Goal: Task Accomplishment & Management: Use online tool/utility

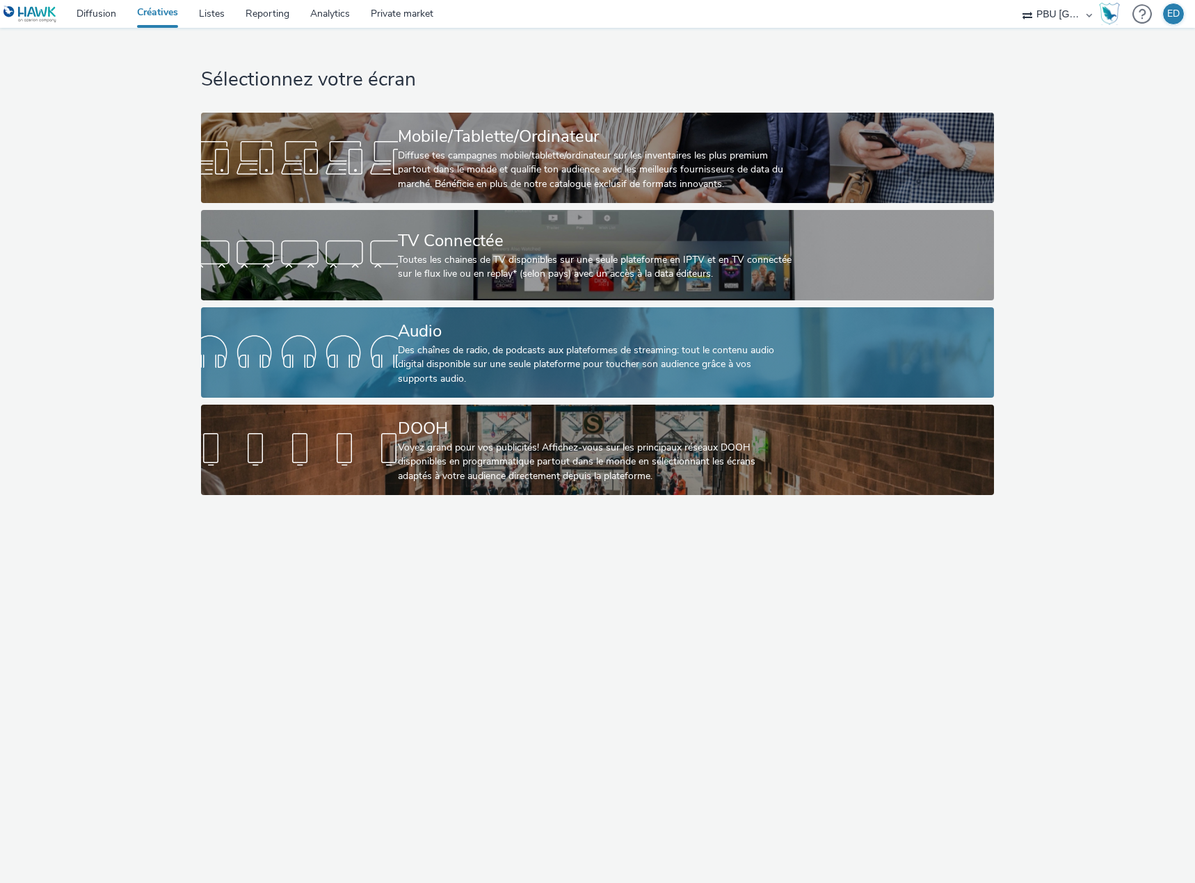
click at [556, 337] on div "Audio" at bounding box center [595, 331] width 394 height 24
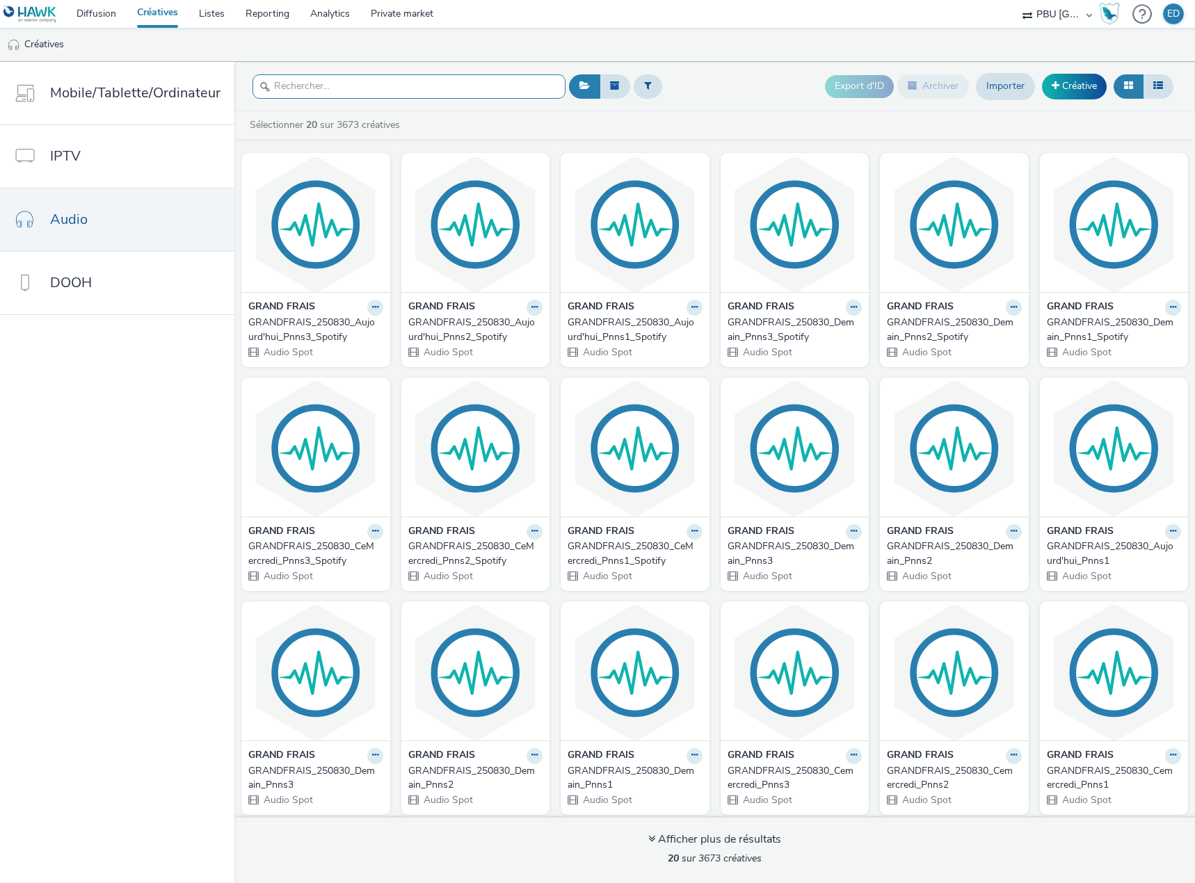
click at [368, 92] on input "text" at bounding box center [408, 86] width 313 height 24
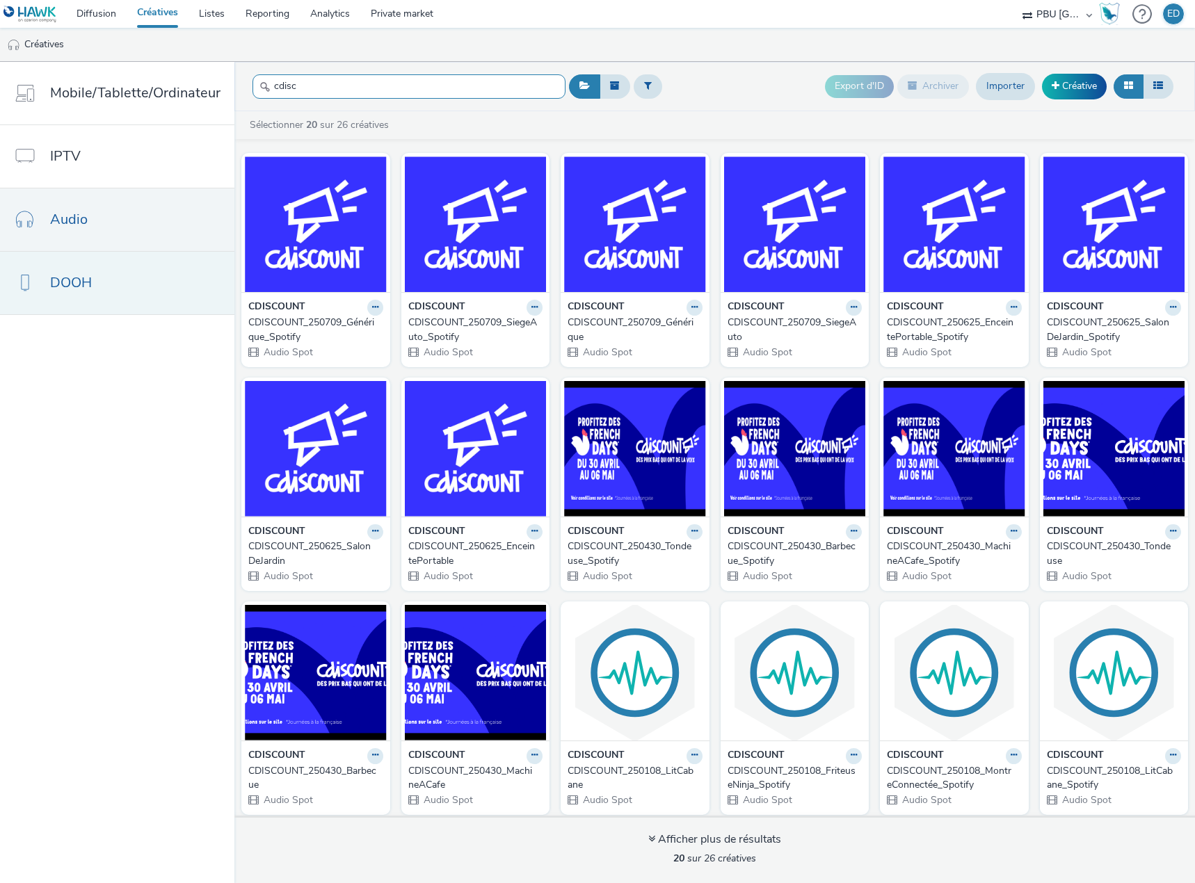
type input "cdisc"
click at [686, 307] on button at bounding box center [694, 308] width 16 height 16
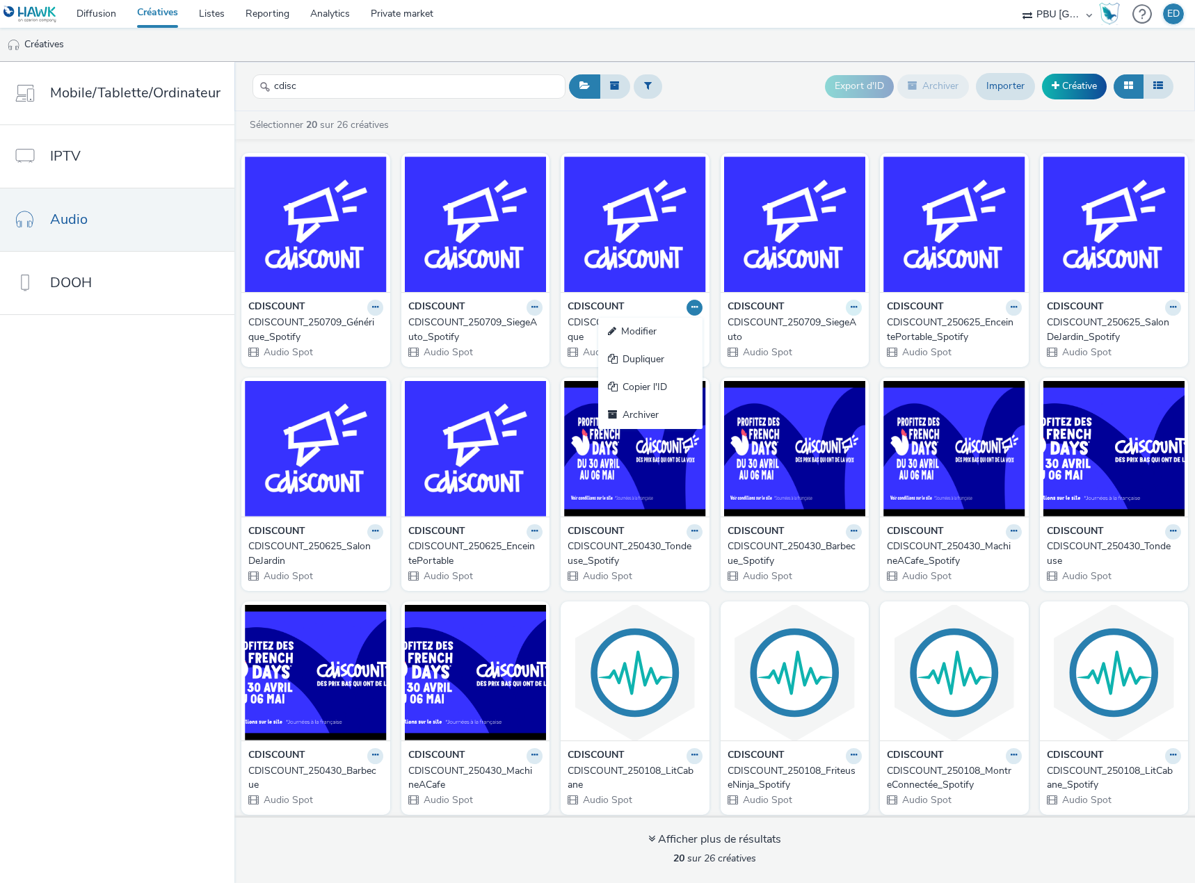
click at [850, 309] on icon at bounding box center [853, 307] width 6 height 8
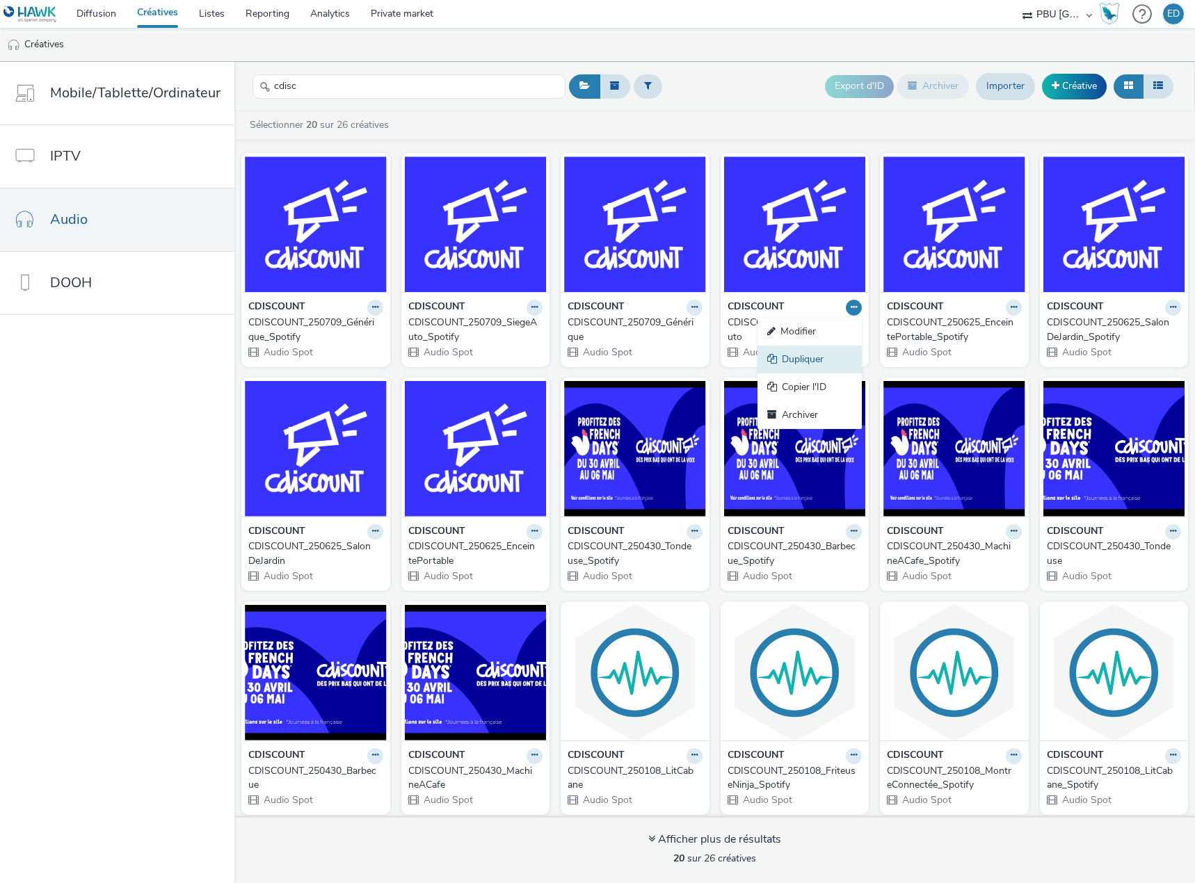
click at [796, 351] on link "Dupliquer" at bounding box center [809, 360] width 104 height 28
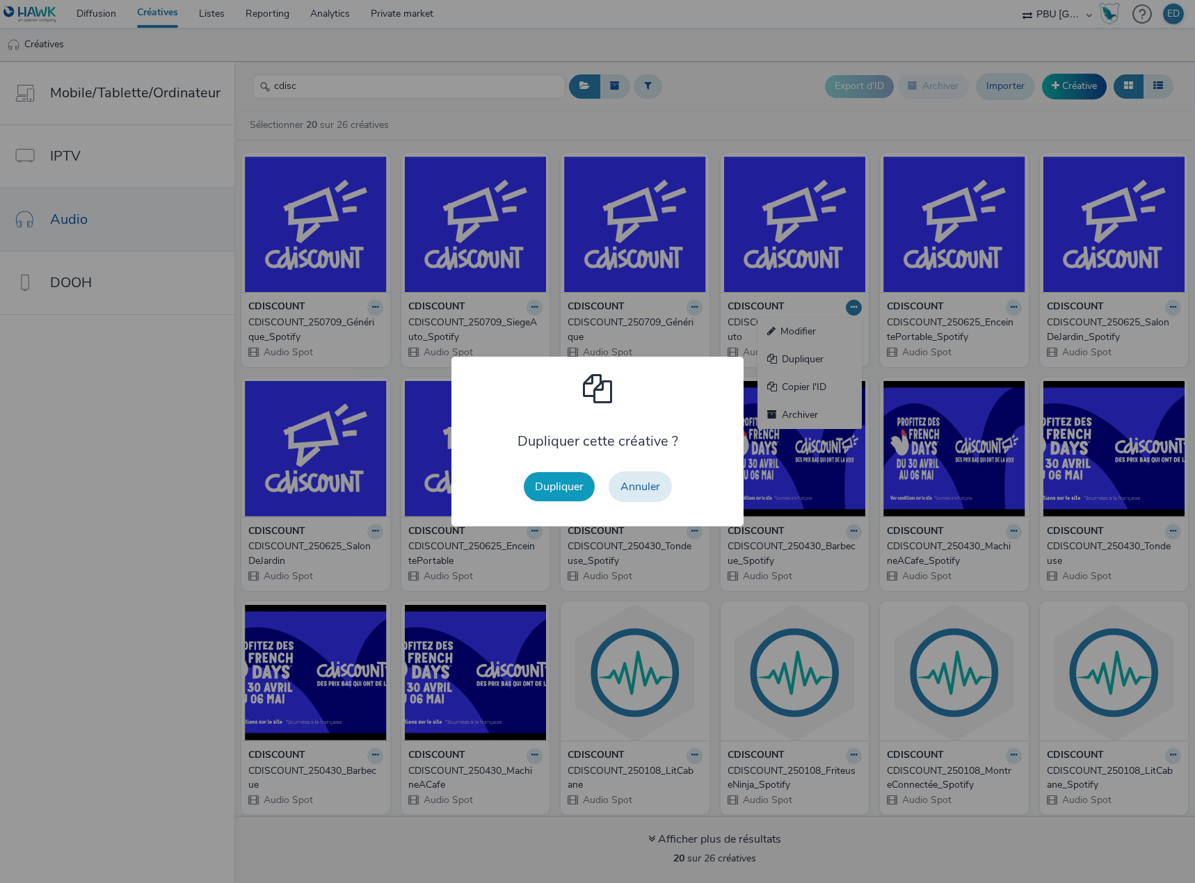
click at [553, 483] on button "Dupliquer" at bounding box center [559, 486] width 71 height 29
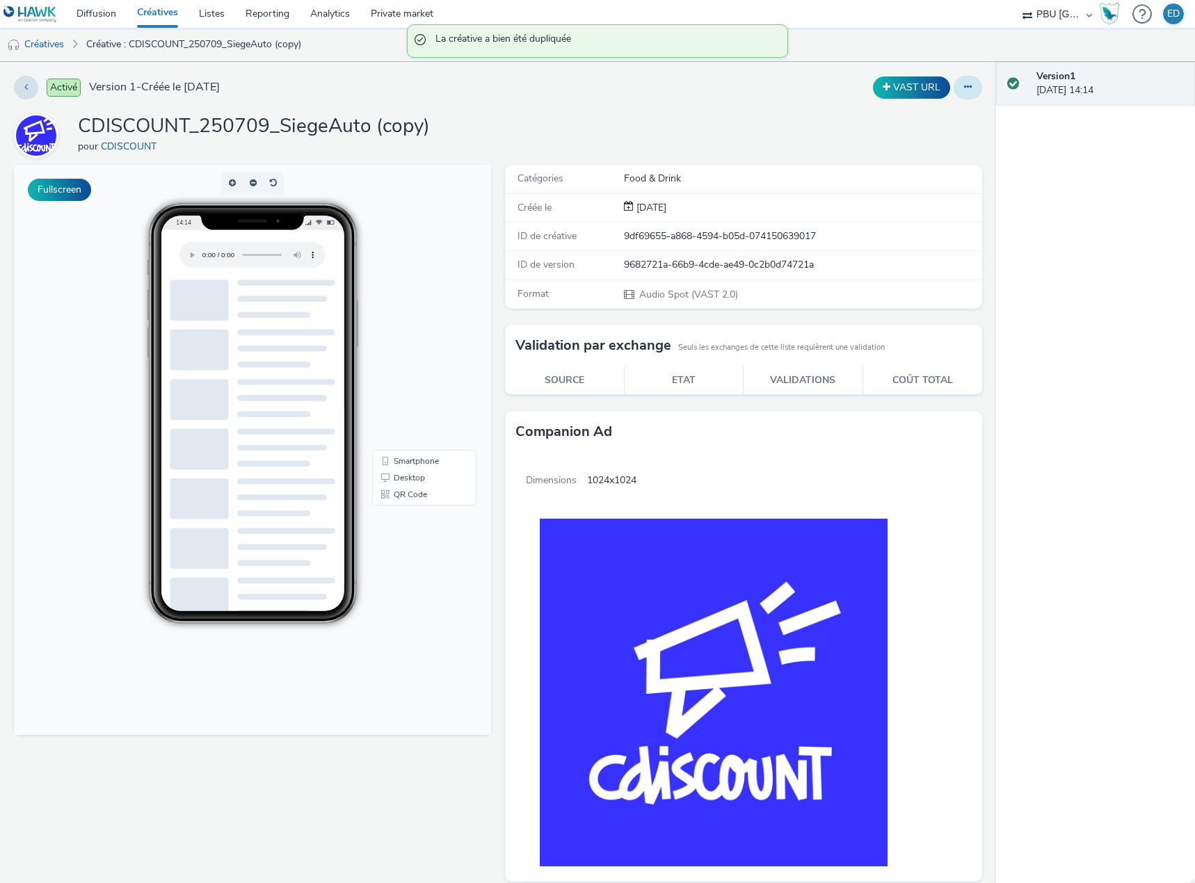
click at [964, 88] on icon at bounding box center [968, 87] width 8 height 10
click at [929, 121] on link "Modifier" at bounding box center [930, 116] width 104 height 28
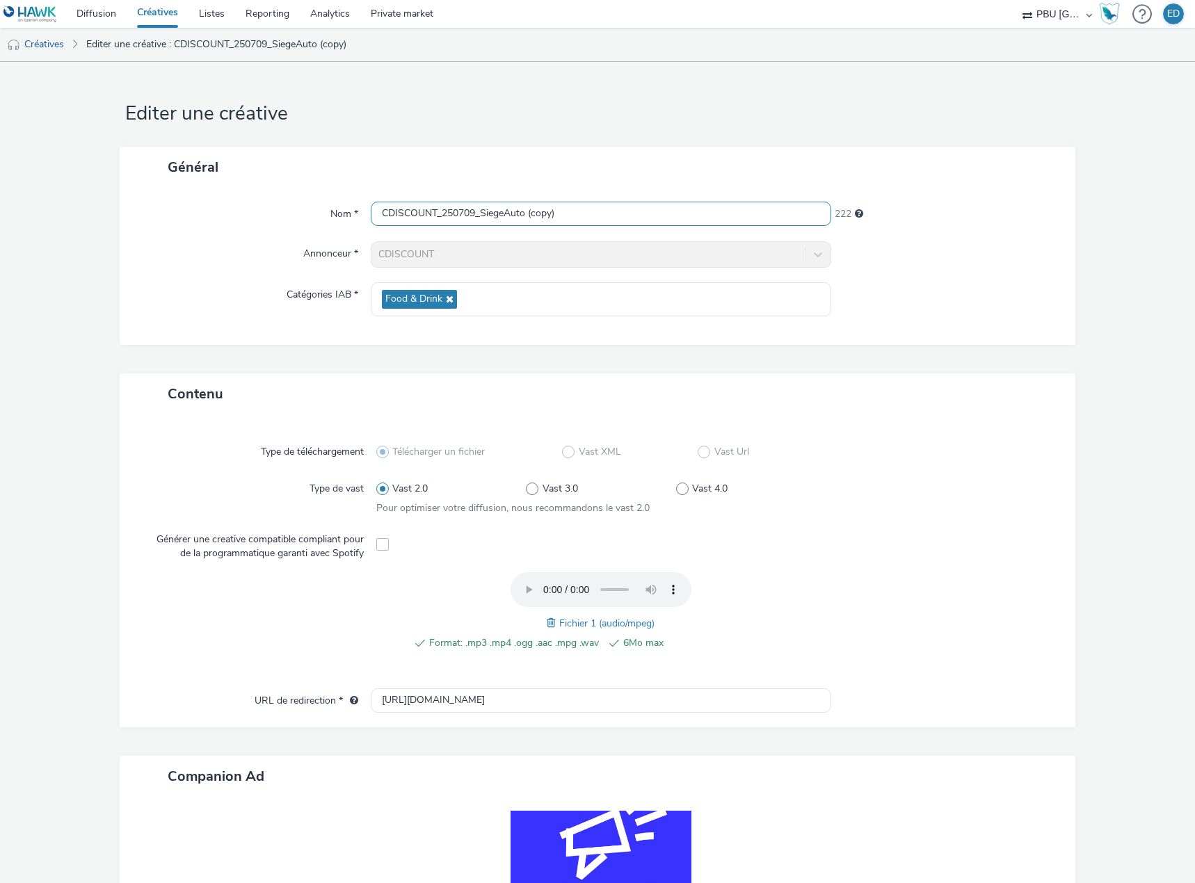
drag, startPoint x: 592, startPoint y: 207, endPoint x: 488, endPoint y: 221, distance: 104.5
click at [488, 221] on input "CDISCOUNT_250709_SiegeAuto (copy)" at bounding box center [601, 214] width 460 height 24
click at [462, 211] on input "CDISCOUNT_250709_Bureau" at bounding box center [601, 214] width 460 height 24
drag, startPoint x: 474, startPoint y: 212, endPoint x: 467, endPoint y: 213, distance: 7.7
click at [467, 213] on input "CDISCOUNT_270825_Bureau" at bounding box center [601, 214] width 460 height 24
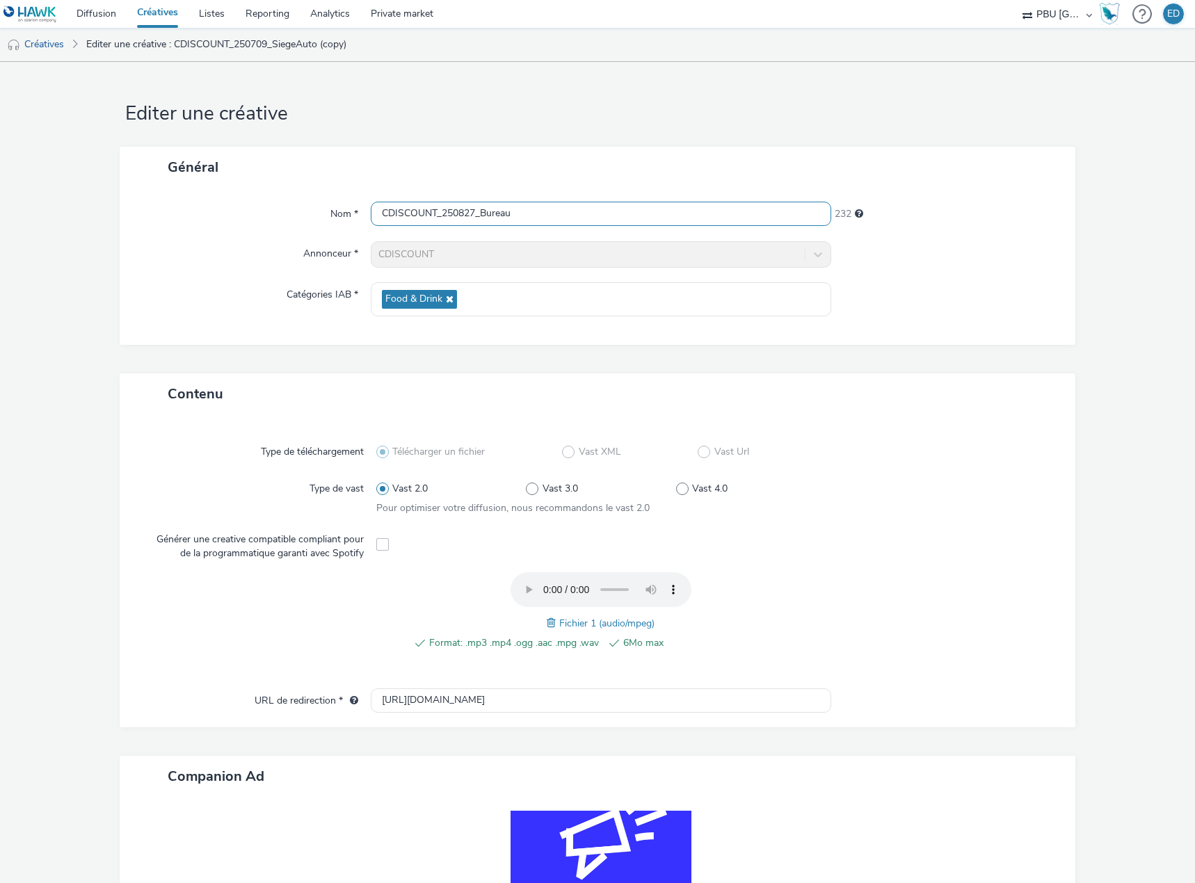
type input "CDISCOUNT_250827_Bureau"
click at [549, 622] on span at bounding box center [553, 622] width 13 height 15
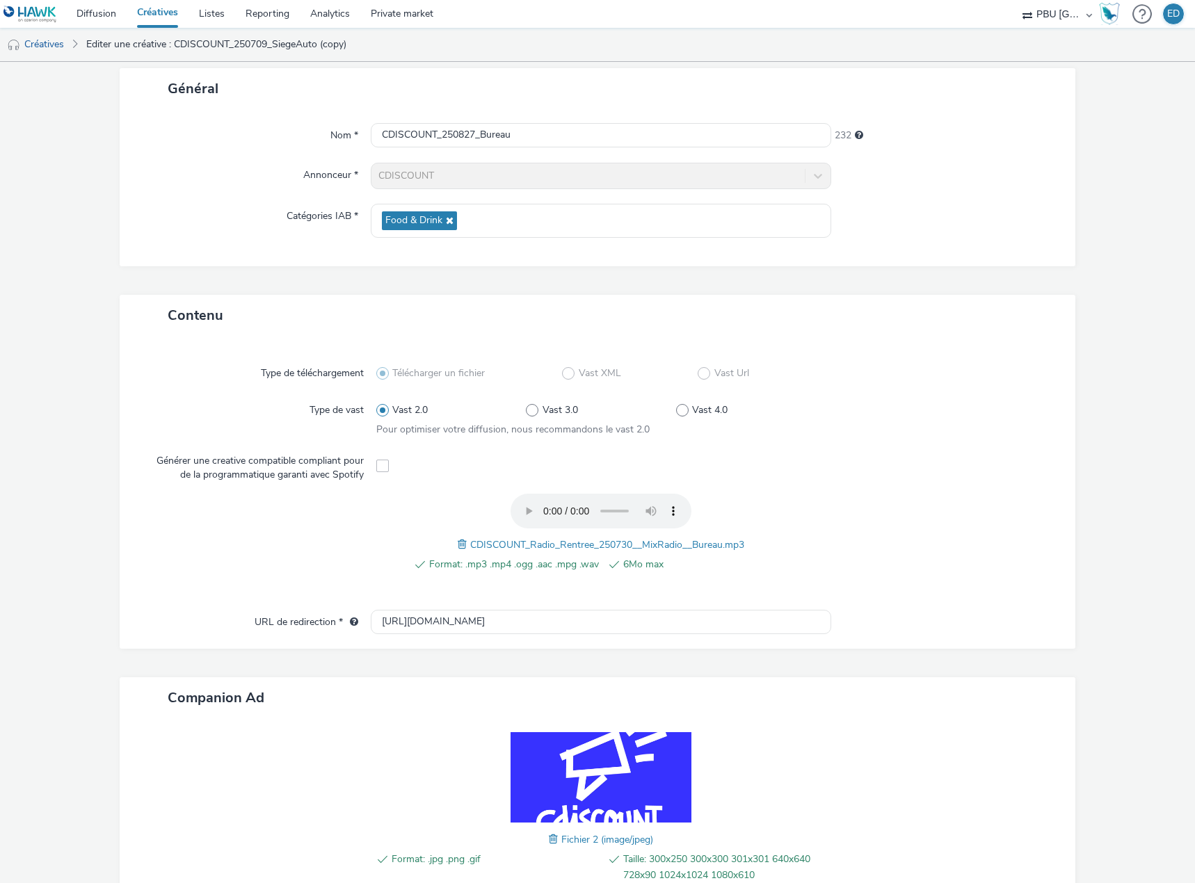
scroll to position [171, 0]
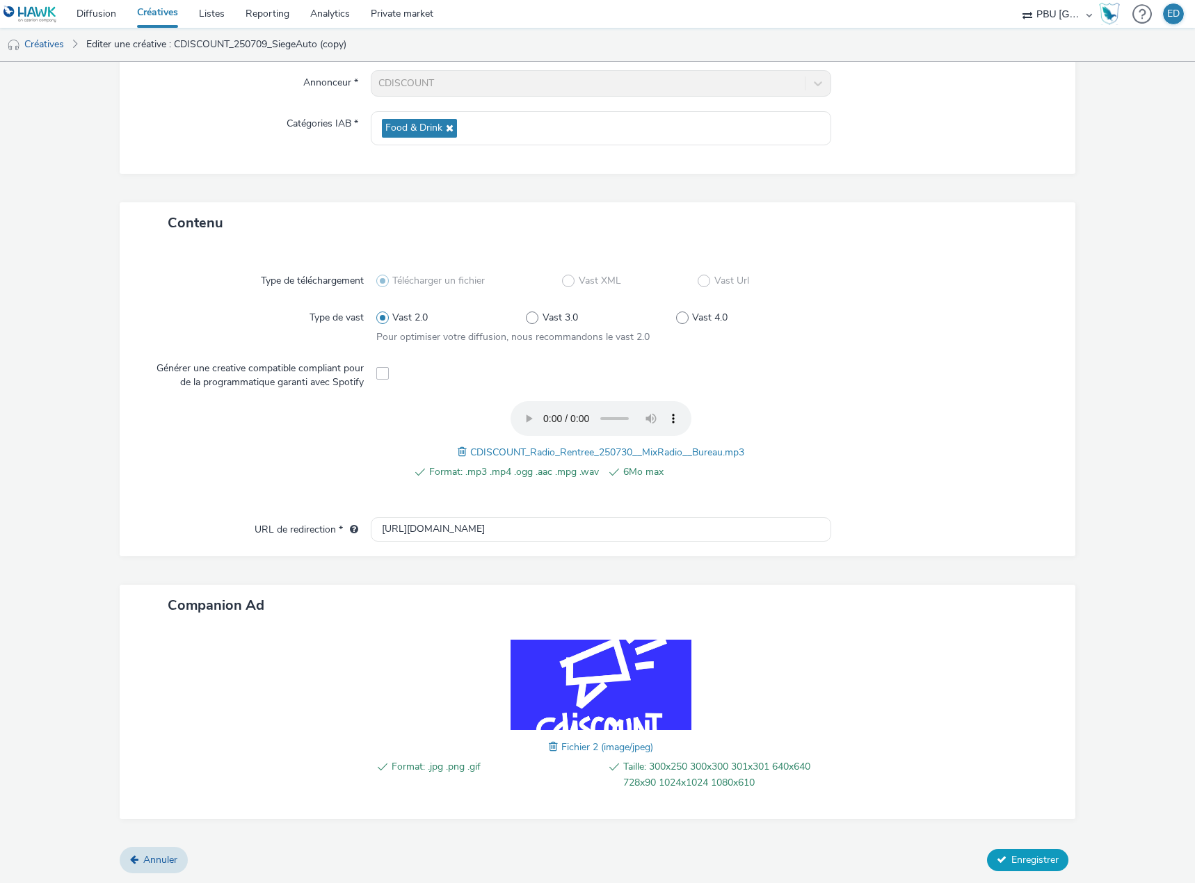
click at [1011, 855] on span "Enregistrer" at bounding box center [1034, 859] width 47 height 13
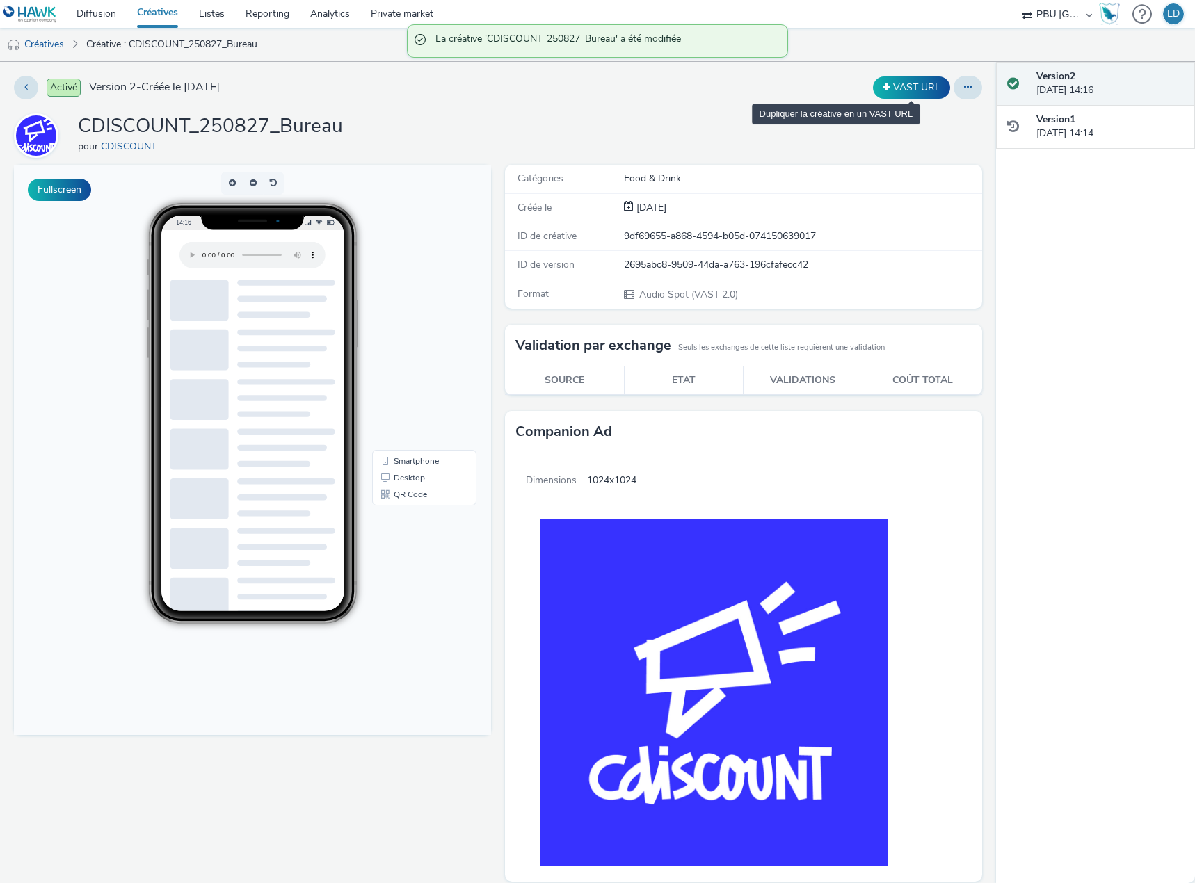
click at [940, 91] on div "VAST URL" at bounding box center [911, 87] width 84 height 22
click at [953, 88] on button at bounding box center [967, 88] width 29 height 24
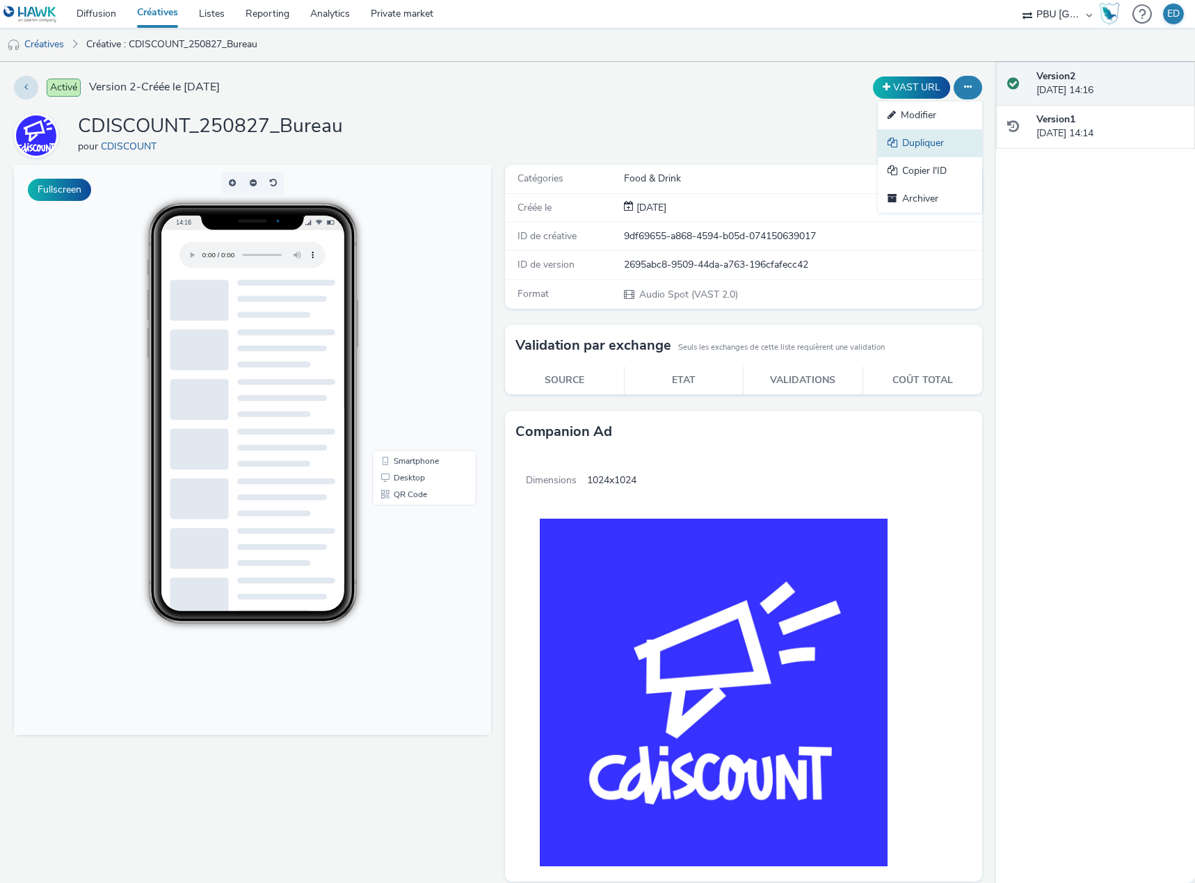
click at [907, 149] on link "Dupliquer" at bounding box center [930, 143] width 104 height 28
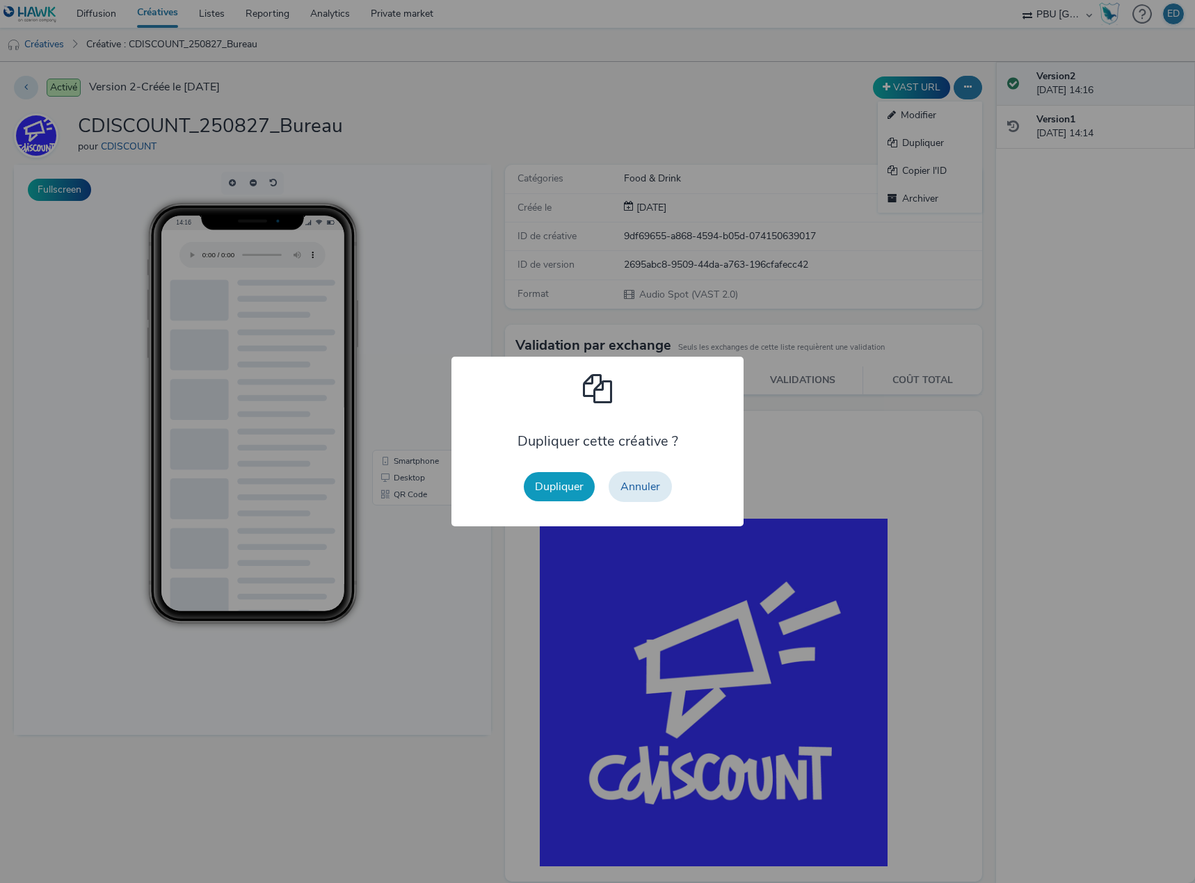
click at [556, 478] on button "Dupliquer" at bounding box center [559, 486] width 71 height 29
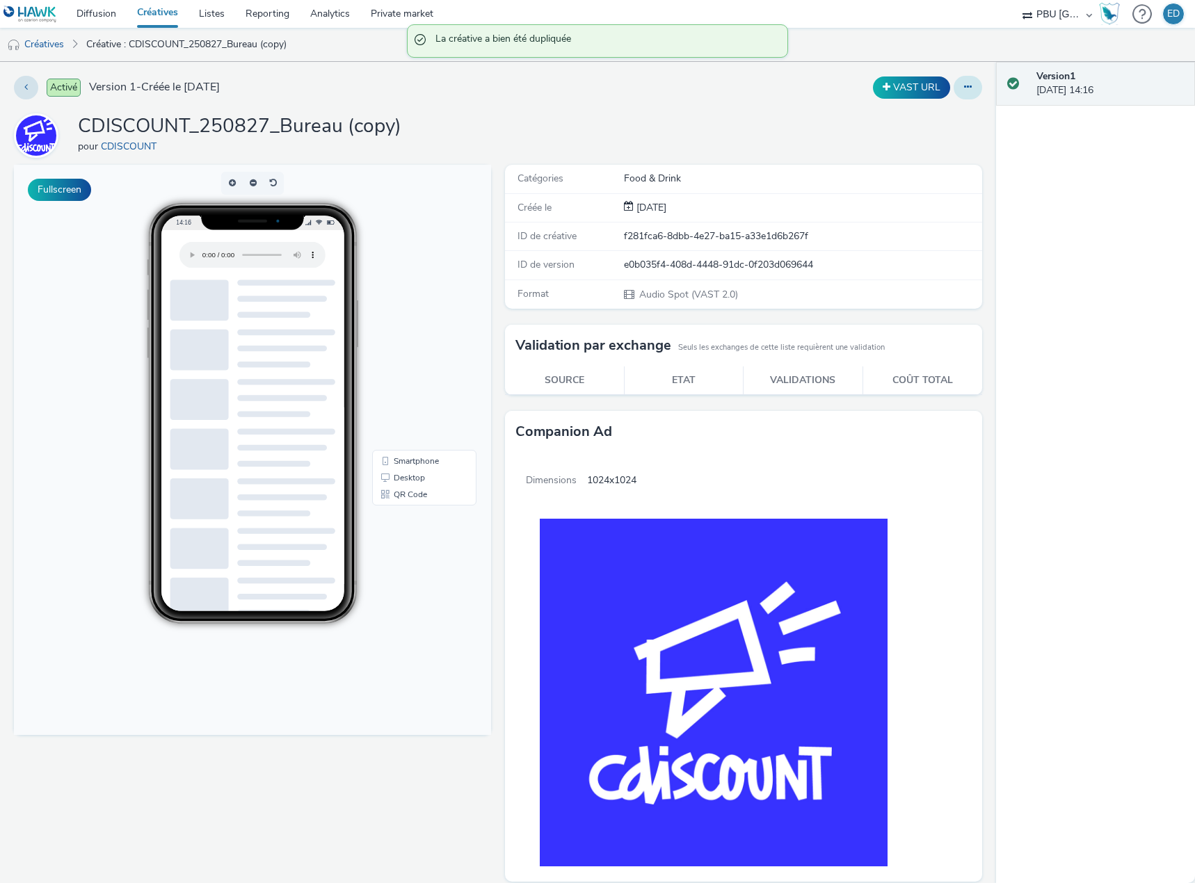
click at [956, 78] on button at bounding box center [967, 88] width 29 height 24
click at [890, 124] on link "Modifier" at bounding box center [930, 116] width 104 height 28
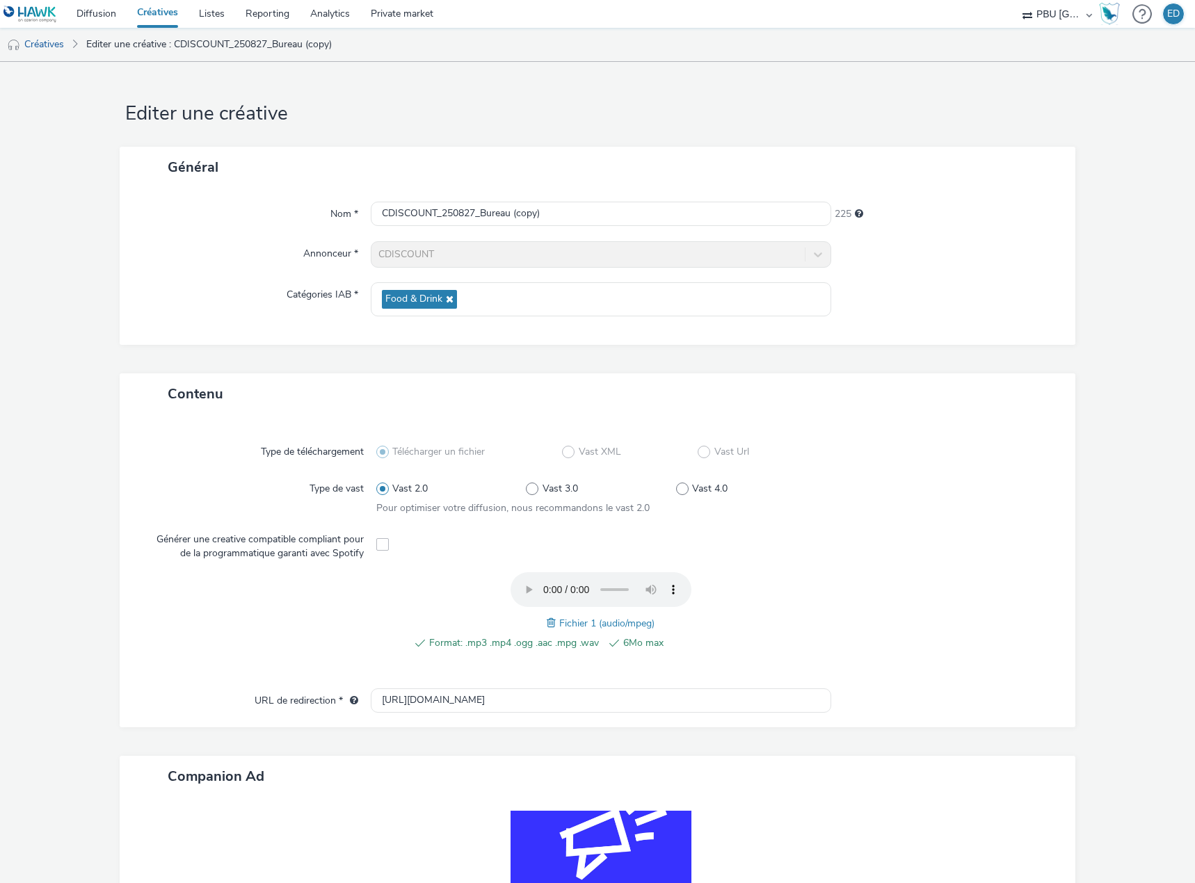
click at [540, 617] on div "Format: .mp3 .mp4 .ogg .aac .mpg .wav 6Mo max Fichier 1 (audio/mpeg)" at bounding box center [600, 619] width 449 height 94
click at [551, 622] on span at bounding box center [553, 622] width 13 height 15
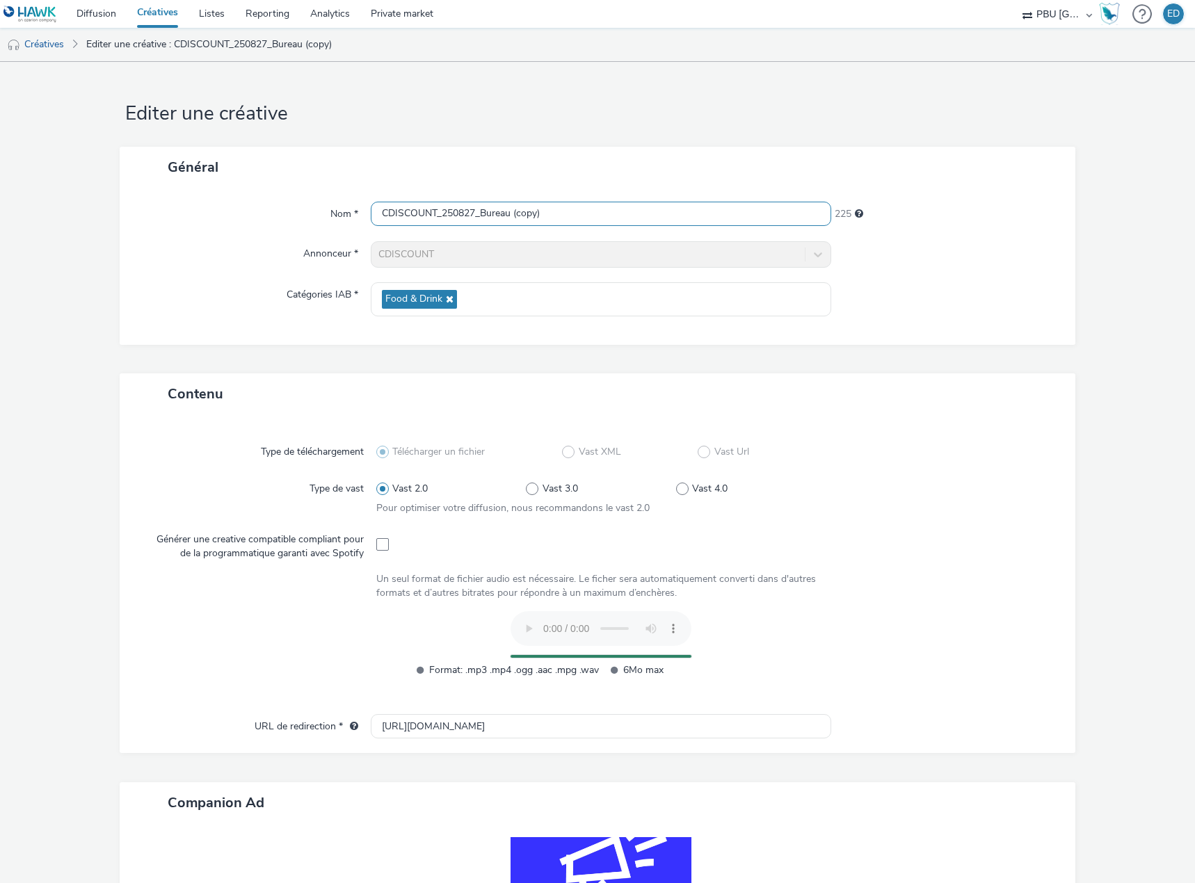
drag, startPoint x: 564, startPoint y: 204, endPoint x: 483, endPoint y: 218, distance: 81.8
click at [483, 218] on input "CDISCOUNT_250827_Bureau (copy)" at bounding box center [601, 214] width 460 height 24
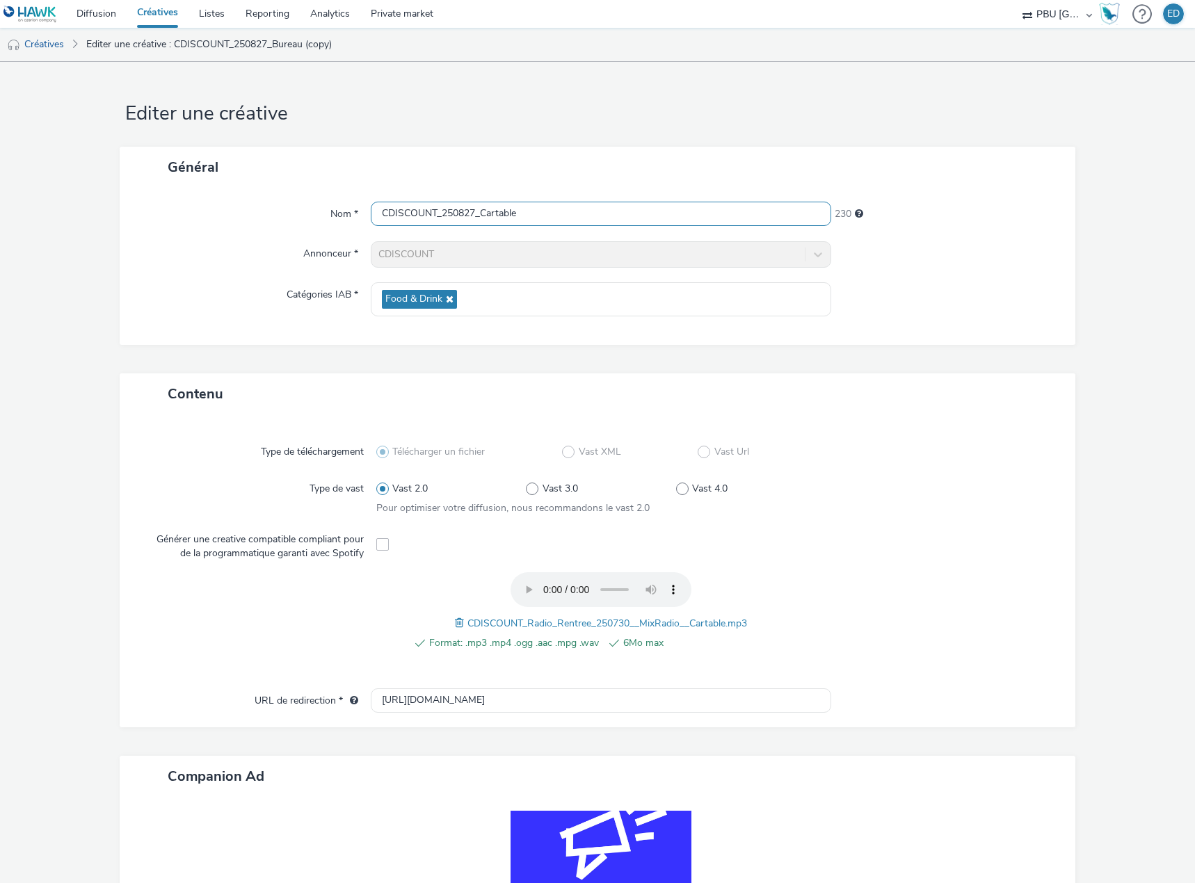
type input "CDISCOUNT_250827_Cartable"
click at [855, 466] on div "Type de téléchargement Télécharger un fichier Vast XML Vast Url Type de vast Va…" at bounding box center [598, 558] width 928 height 260
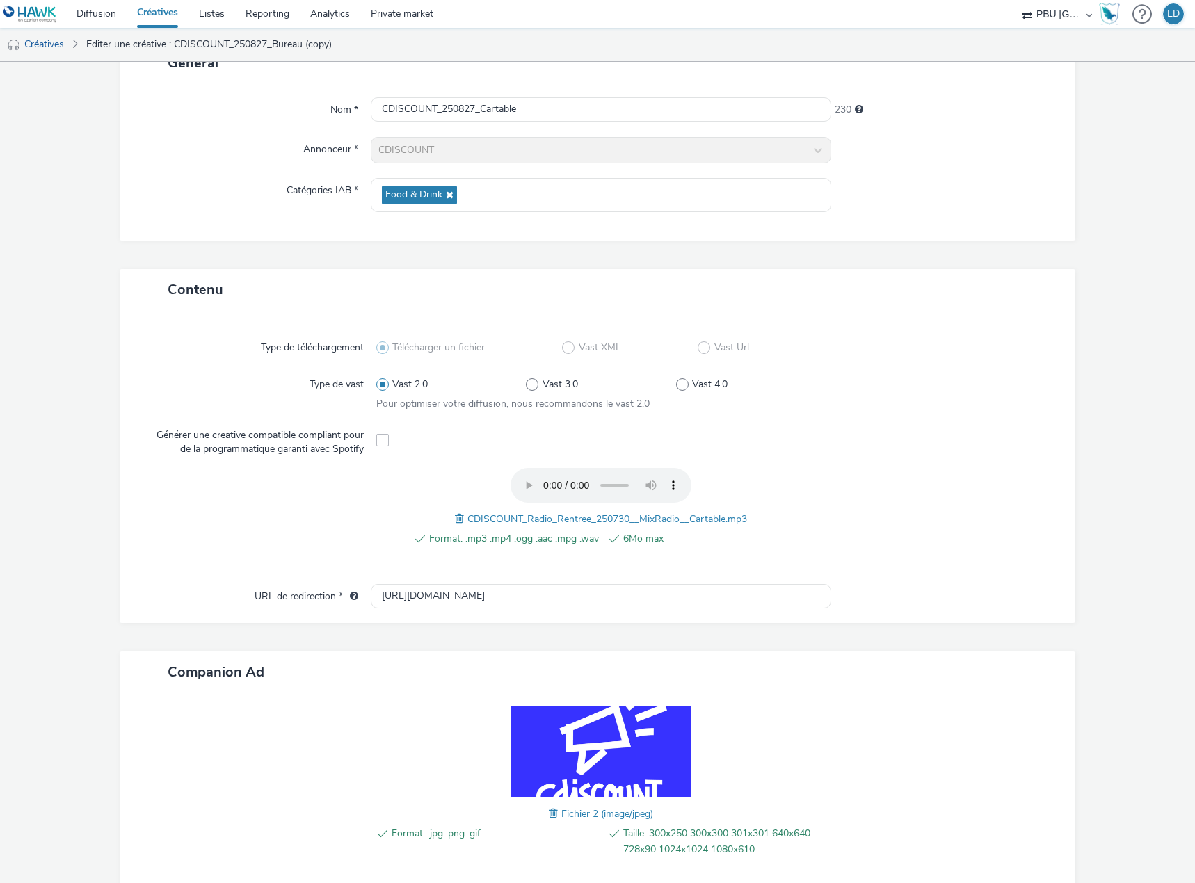
scroll to position [171, 0]
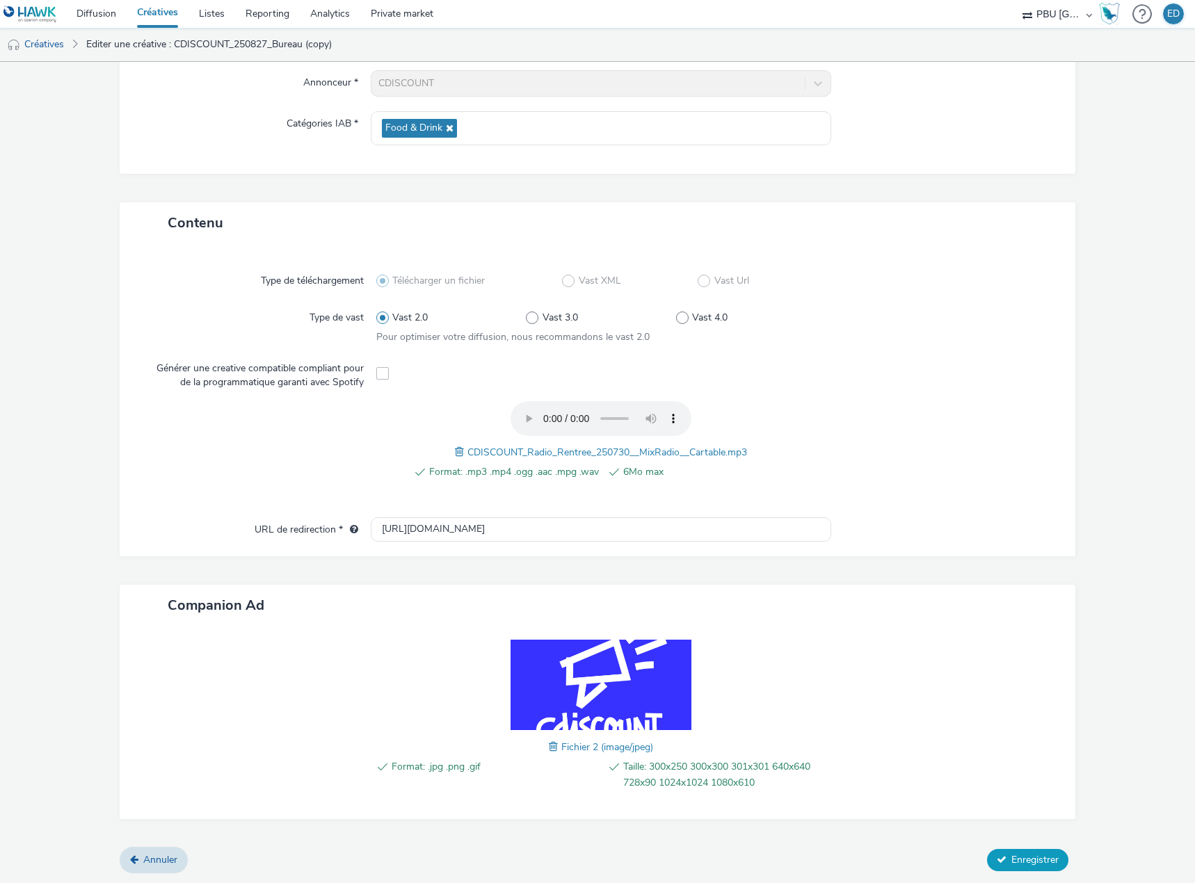
click at [1024, 859] on span "Enregistrer" at bounding box center [1034, 859] width 47 height 13
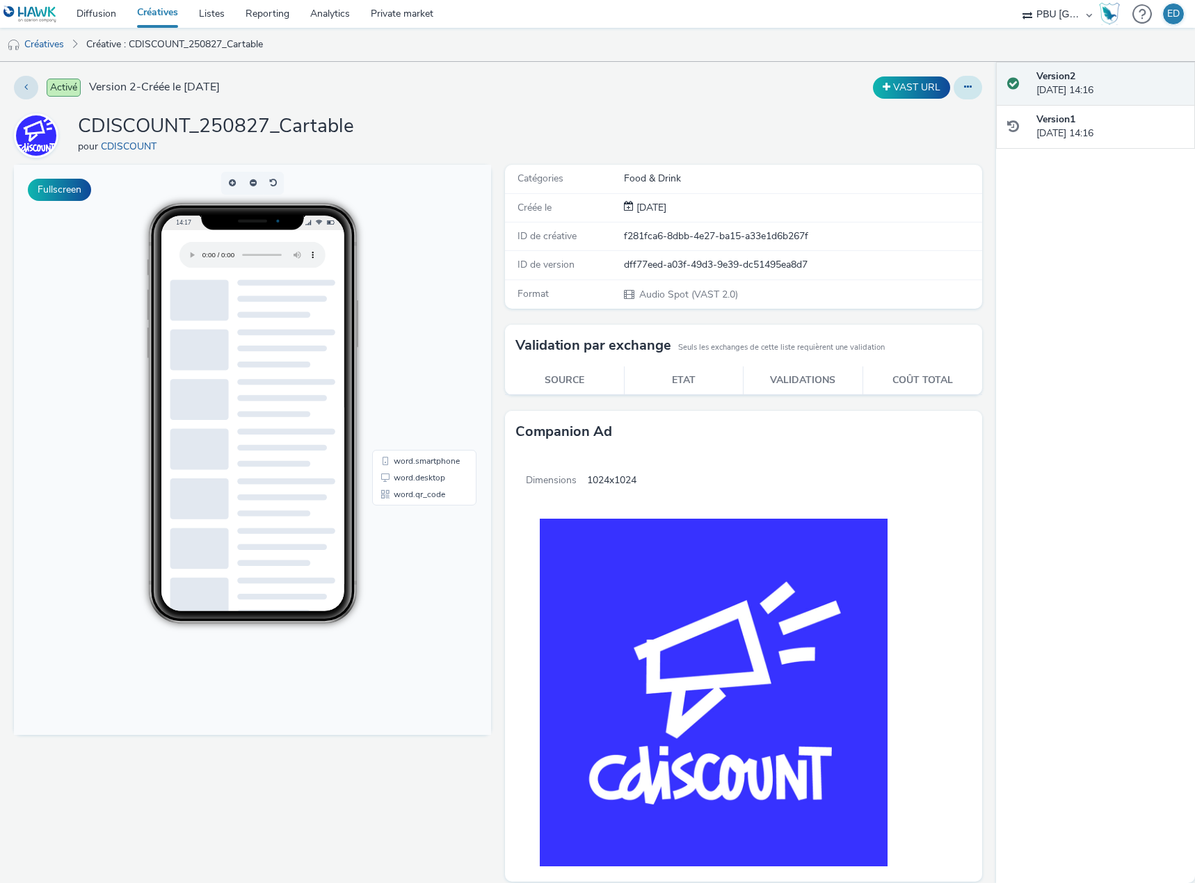
click at [961, 84] on button at bounding box center [967, 88] width 29 height 24
click at [923, 117] on link "Modifier" at bounding box center [930, 116] width 104 height 28
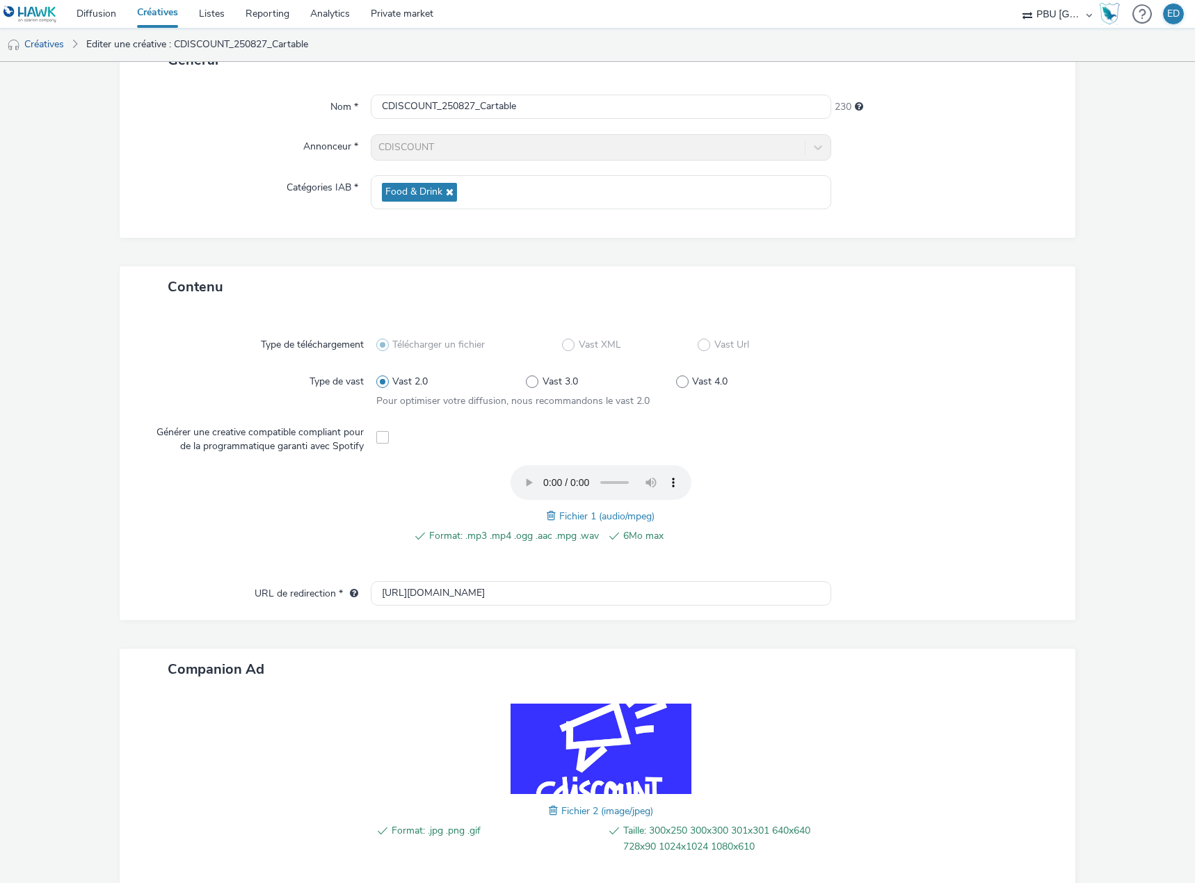
scroll to position [171, 0]
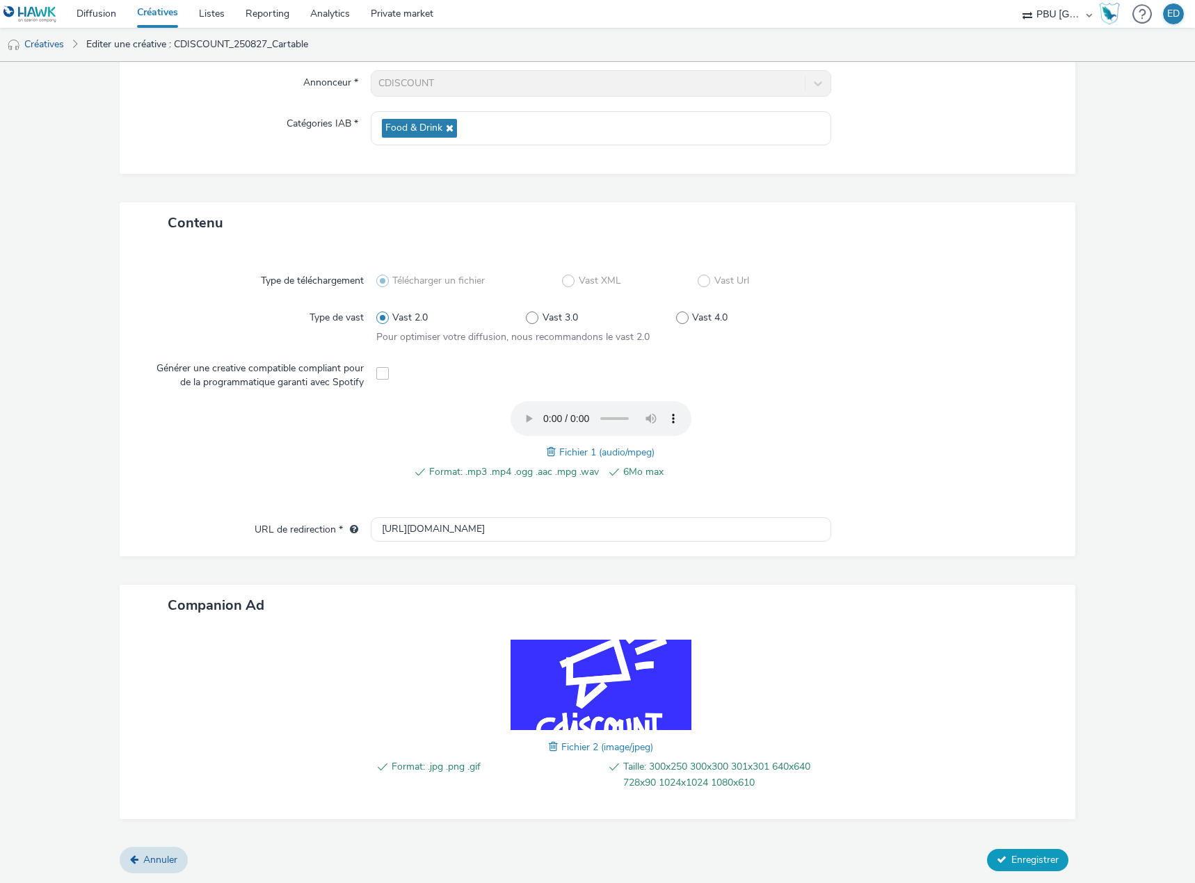
click at [995, 864] on button "Enregistrer" at bounding box center [1027, 860] width 81 height 22
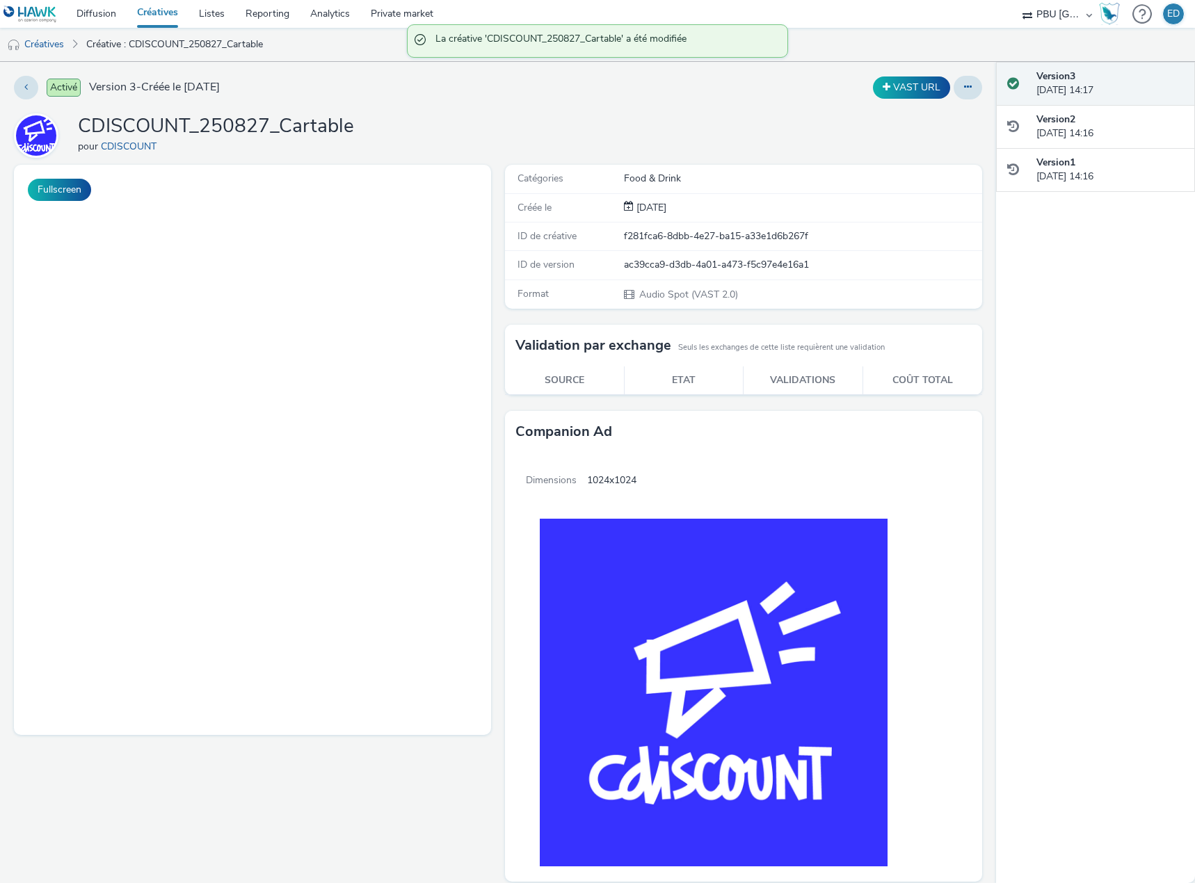
click at [954, 100] on div "Activé Version 3 - Créée le [DATE] VAST URL CDISCOUNT_250827_Cartable pour CDIS…" at bounding box center [498, 472] width 996 height 821
click at [955, 94] on button at bounding box center [967, 88] width 29 height 24
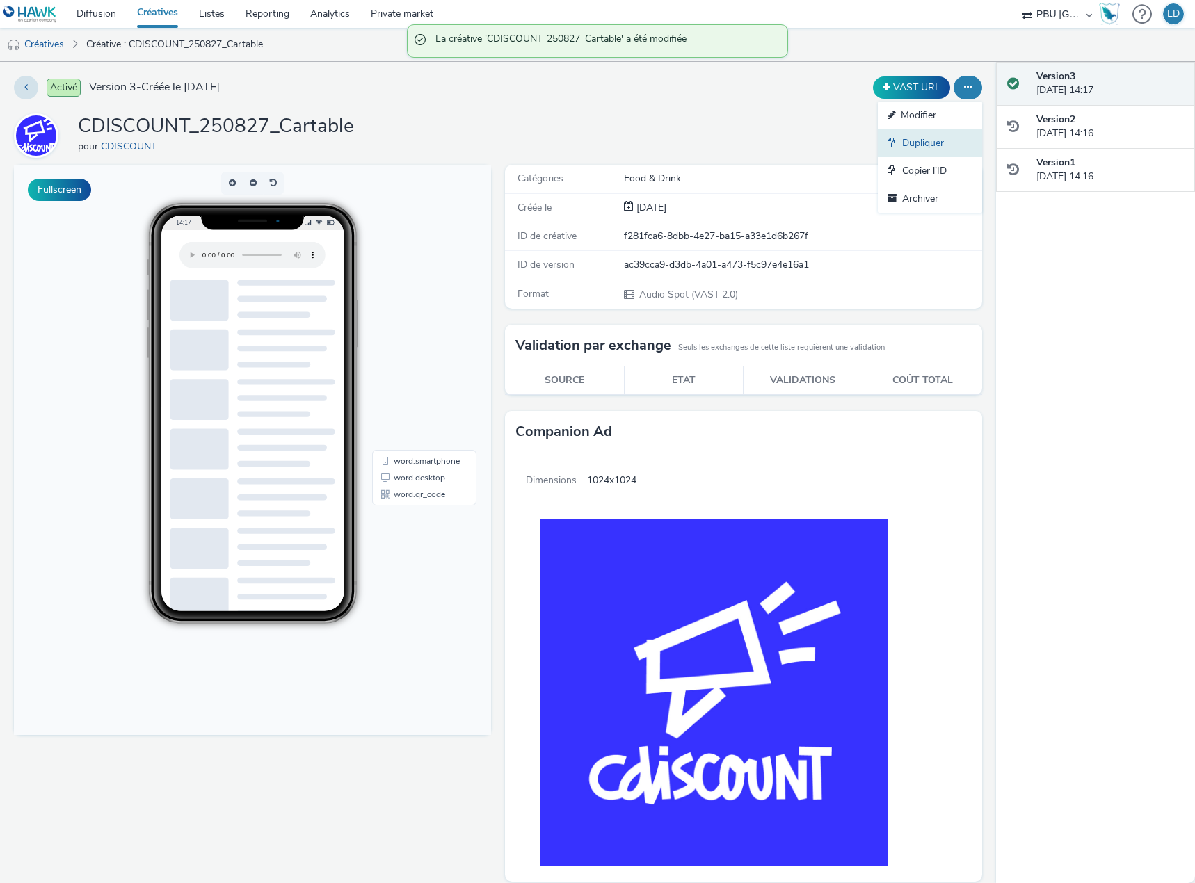
click at [910, 146] on link "Dupliquer" at bounding box center [930, 143] width 104 height 28
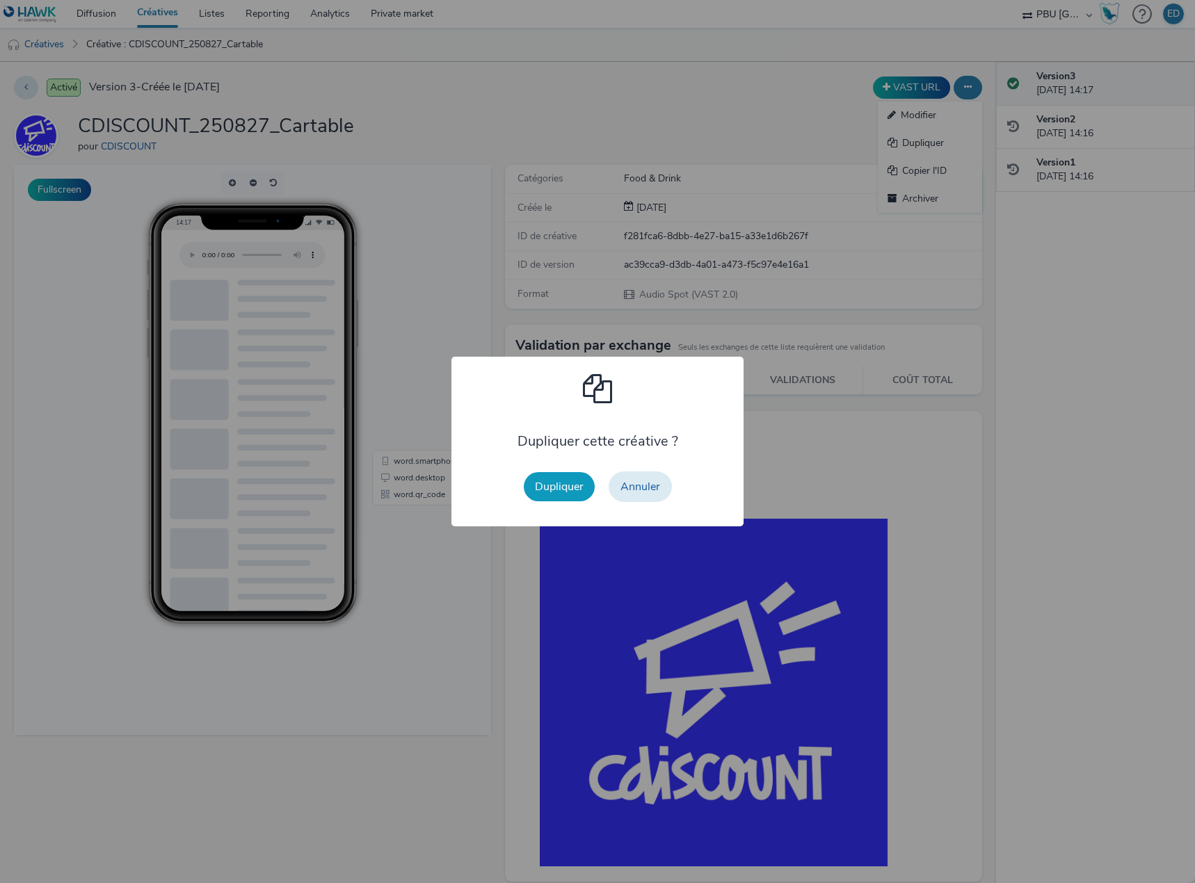
click at [555, 482] on button "Dupliquer" at bounding box center [559, 486] width 71 height 29
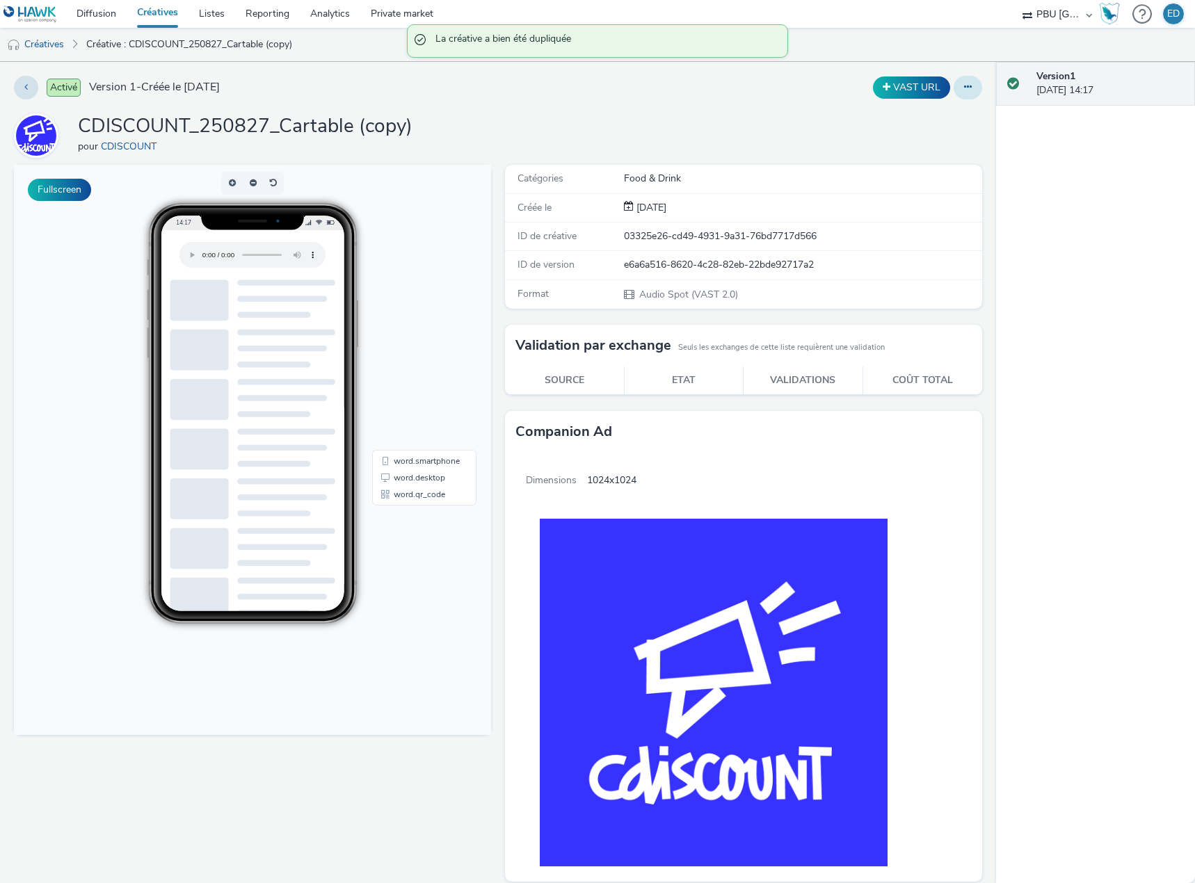
click at [964, 90] on icon at bounding box center [968, 87] width 8 height 10
click at [923, 118] on link "Modifier" at bounding box center [930, 116] width 104 height 28
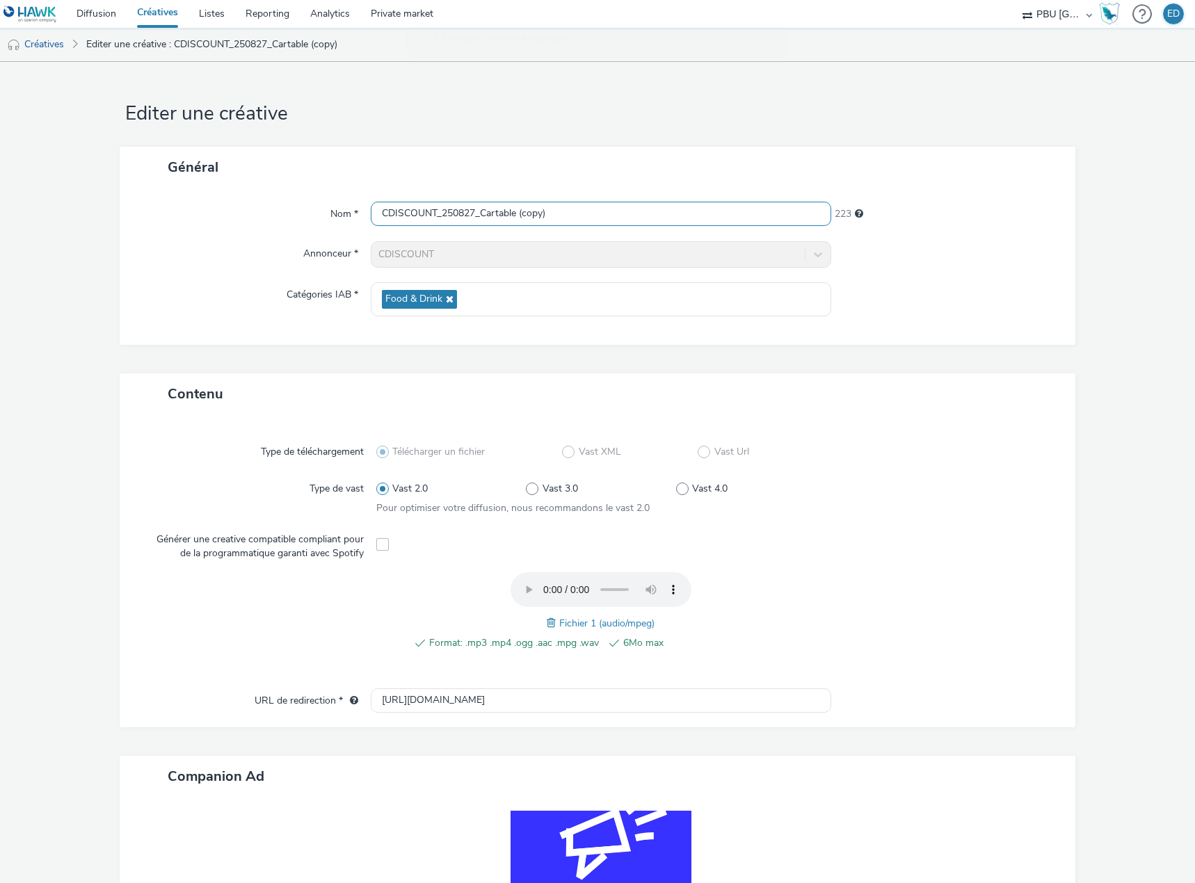
click at [601, 213] on input "CDISCOUNT_250827_Cartable (copy)" at bounding box center [601, 214] width 460 height 24
type input "CDISCOUNT_250827_Cartable_Spotify"
click at [549, 624] on span at bounding box center [553, 622] width 13 height 15
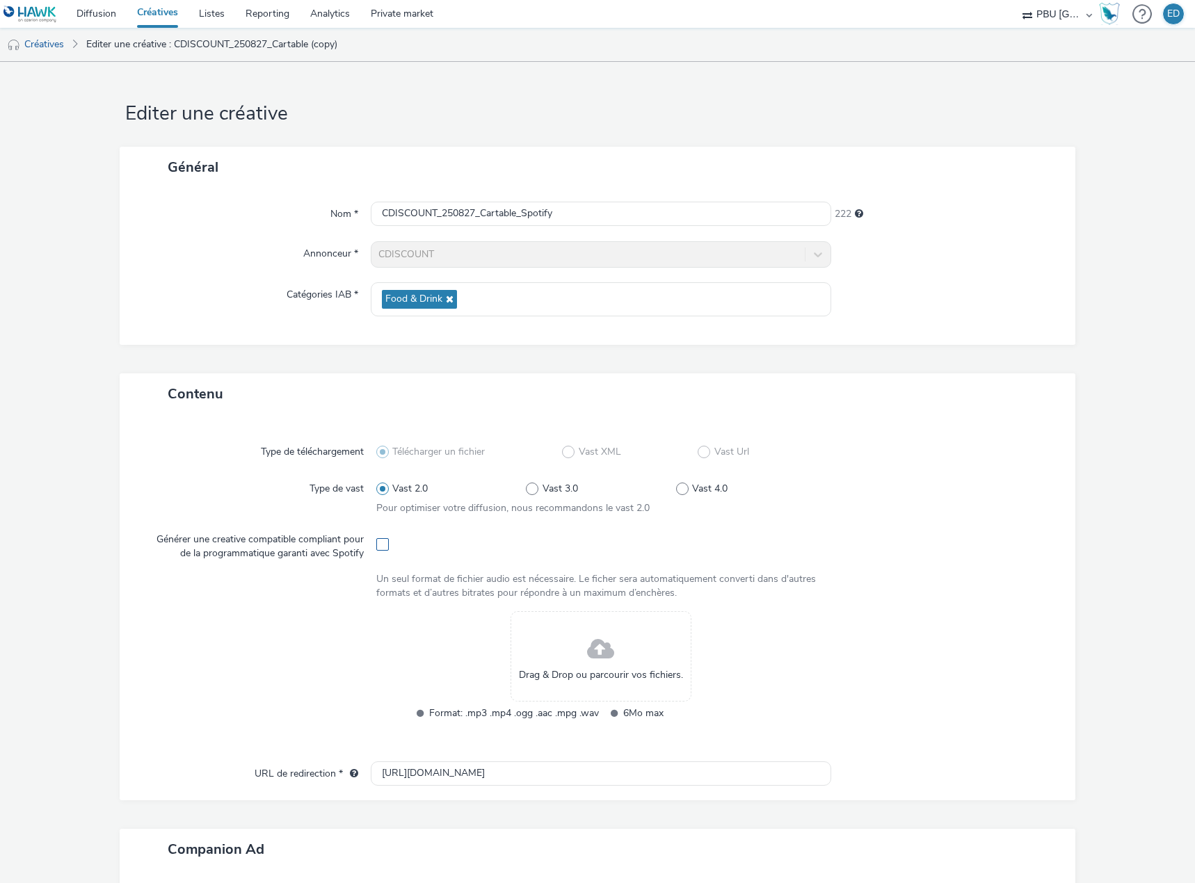
click at [382, 544] on span at bounding box center [382, 544] width 13 height 13
checkbox input "true"
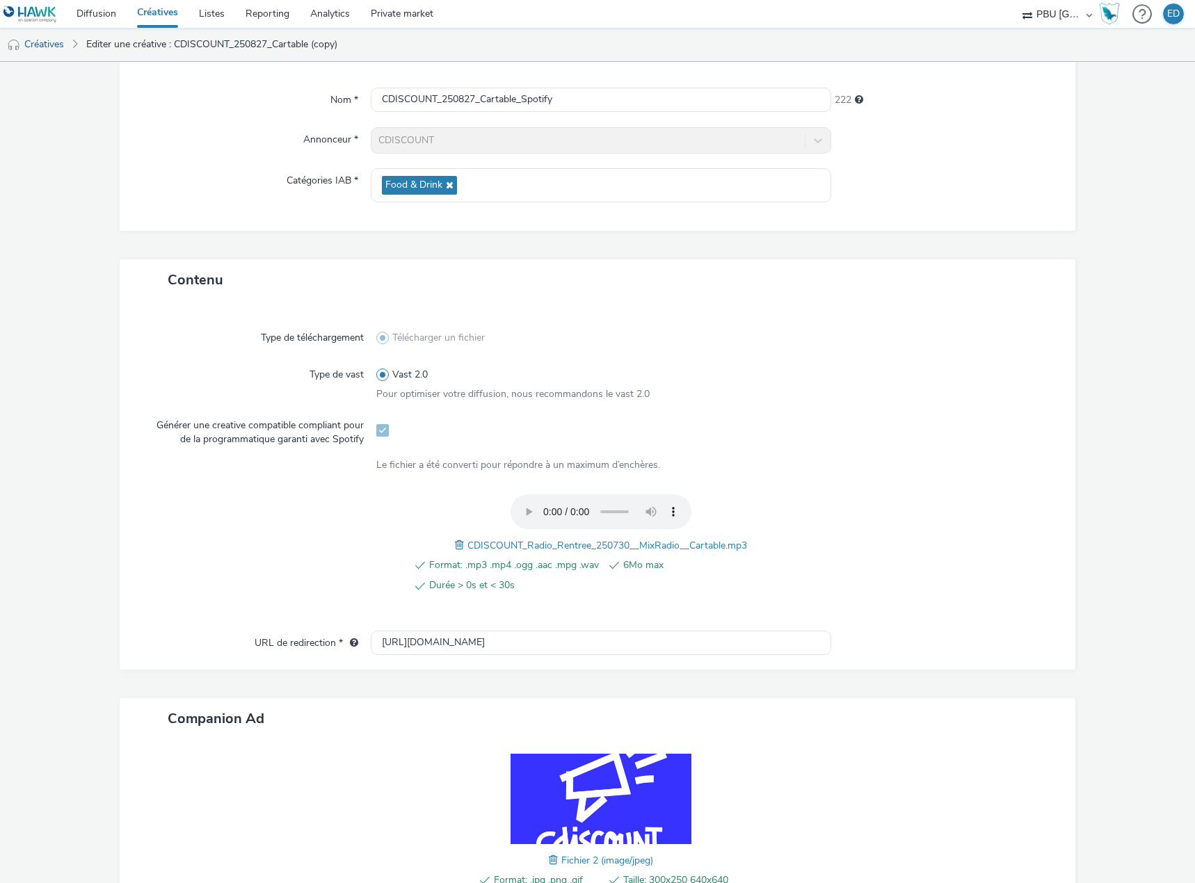
scroll to position [212, 0]
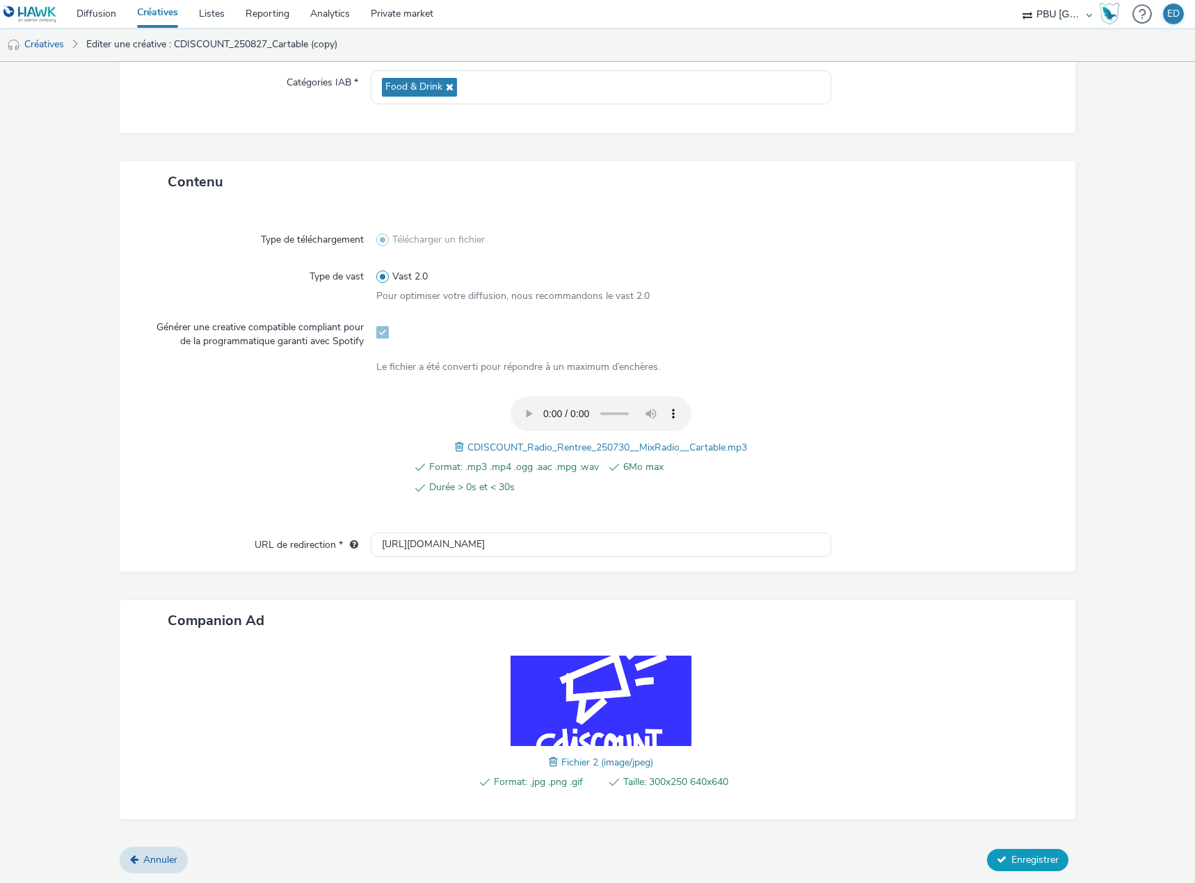
click at [1022, 854] on span "Enregistrer" at bounding box center [1034, 859] width 47 height 13
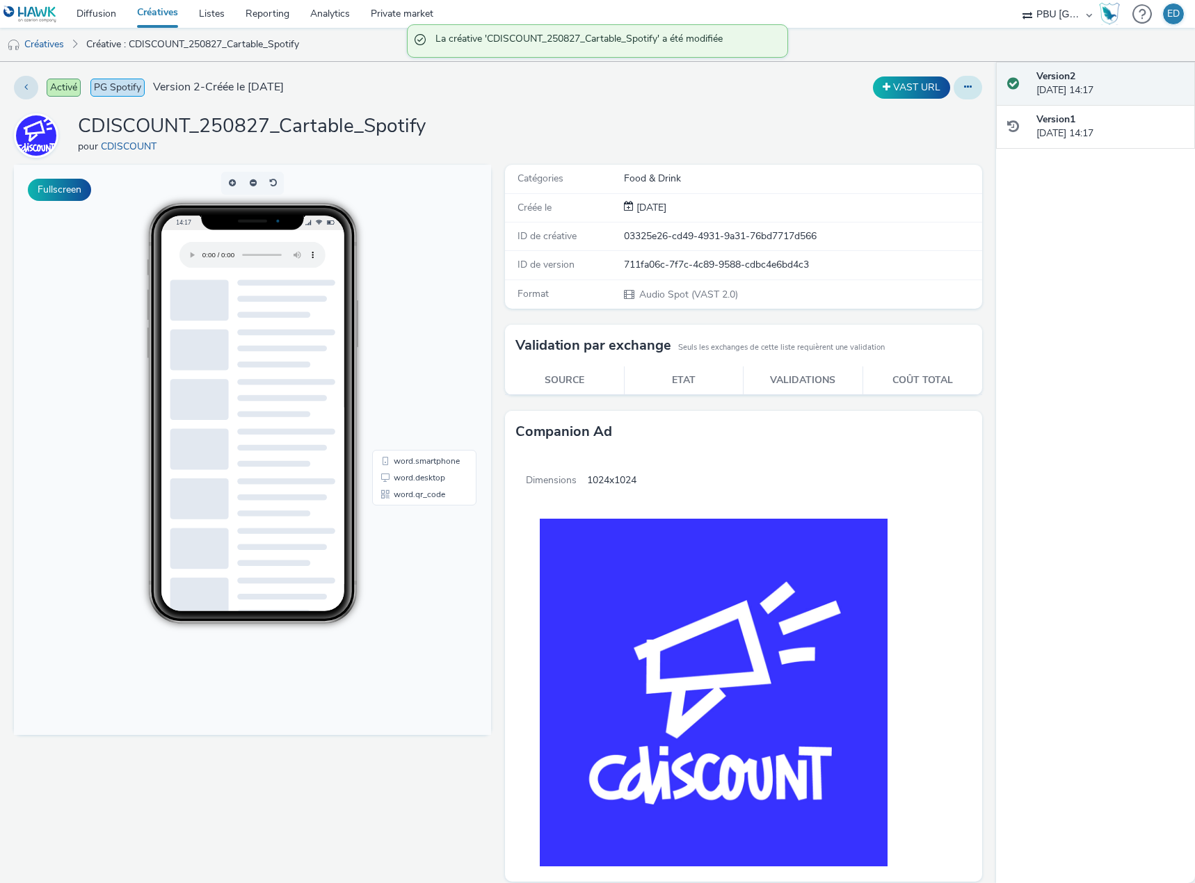
click at [956, 94] on button at bounding box center [967, 88] width 29 height 24
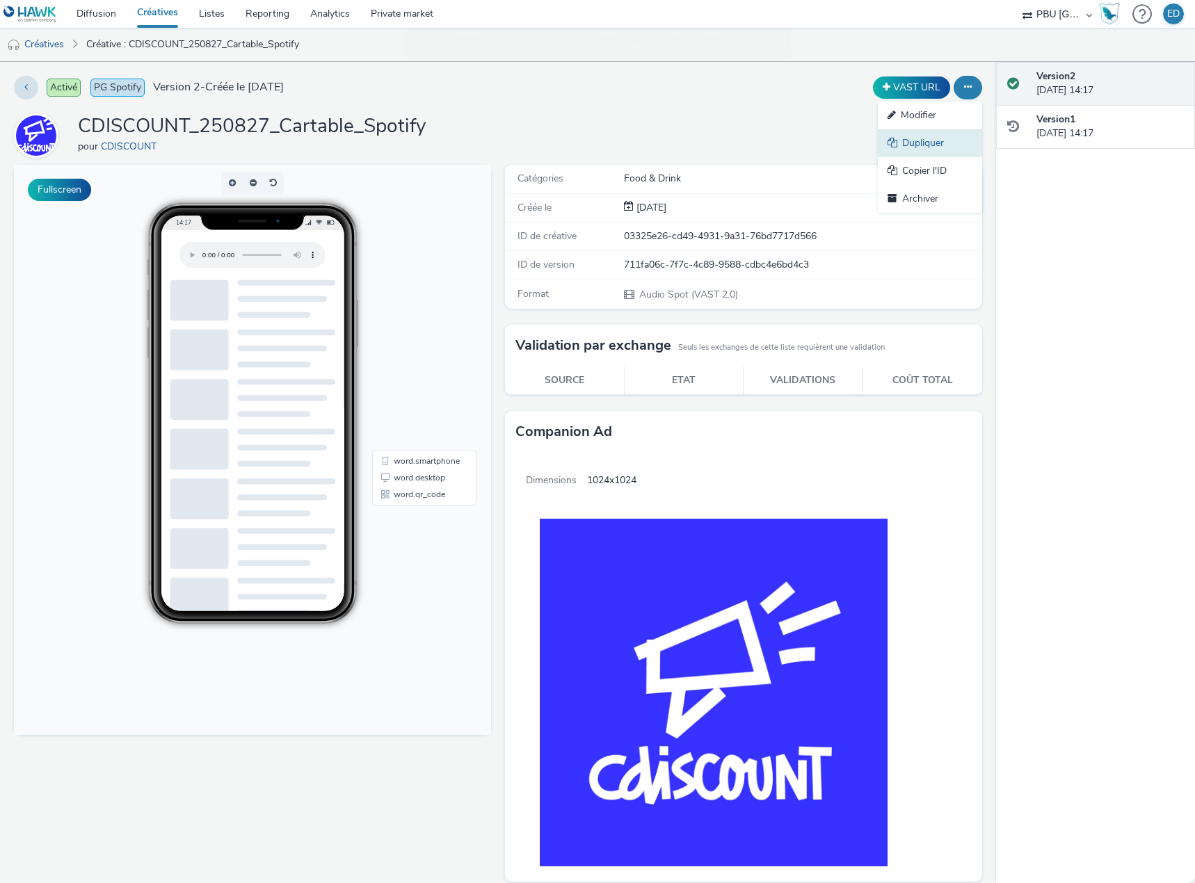
click at [907, 149] on link "Dupliquer" at bounding box center [930, 143] width 104 height 28
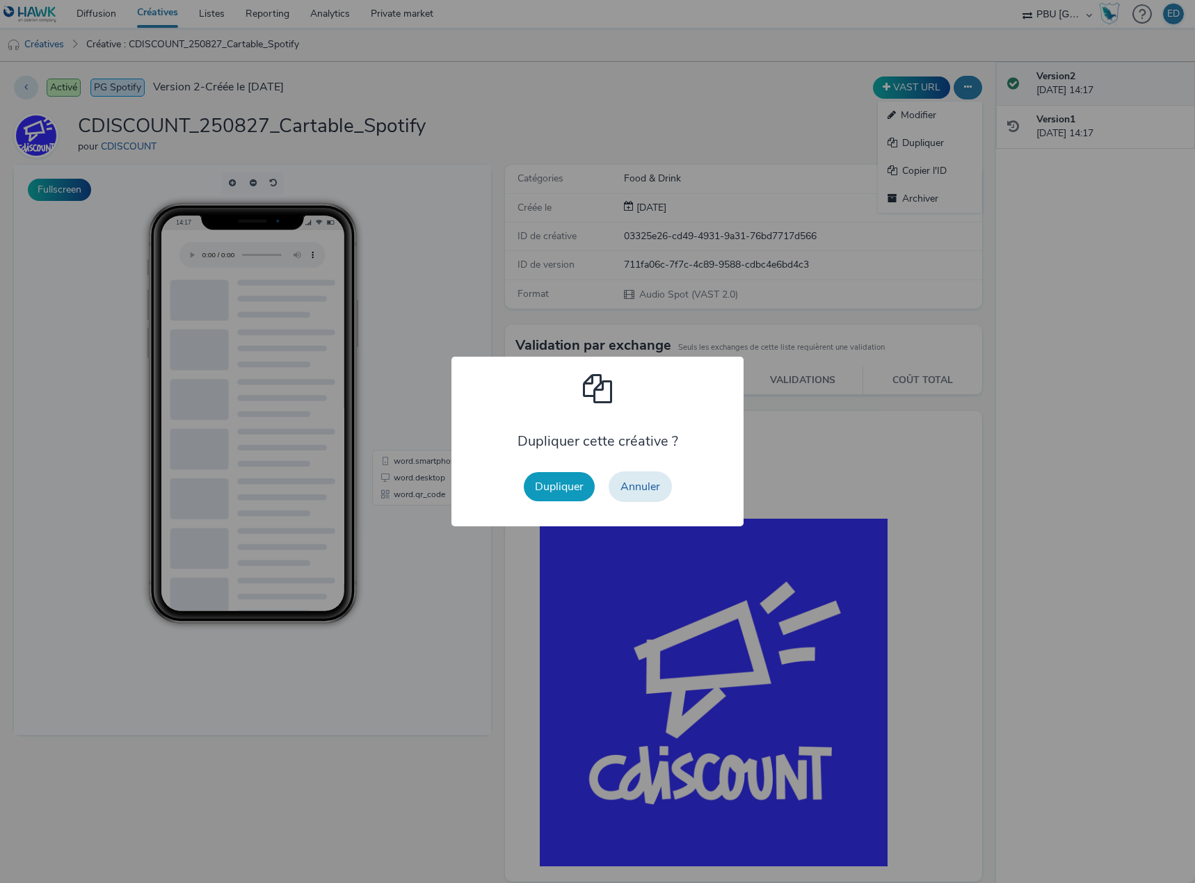
click at [543, 479] on button "Dupliquer" at bounding box center [559, 486] width 71 height 29
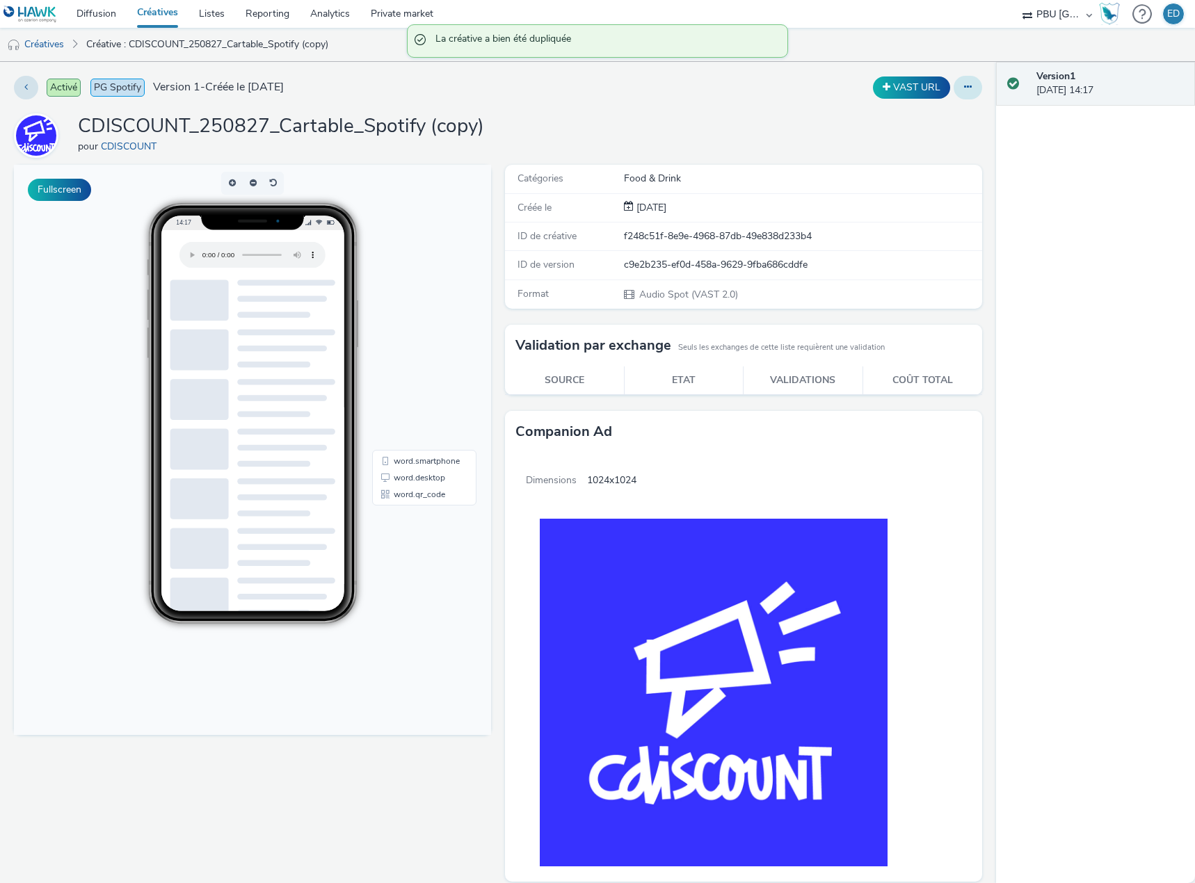
click at [957, 96] on button at bounding box center [967, 88] width 29 height 24
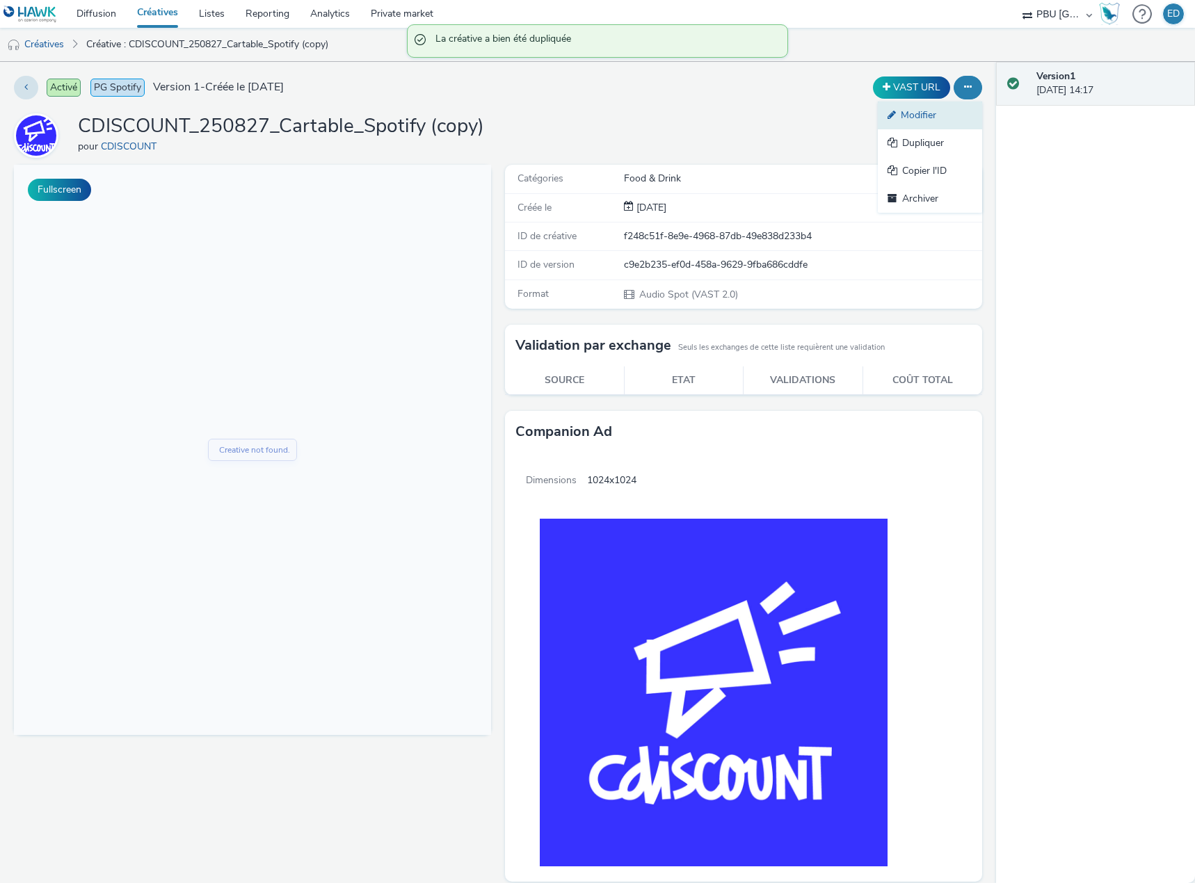
click at [939, 121] on link "Modifier" at bounding box center [930, 116] width 104 height 28
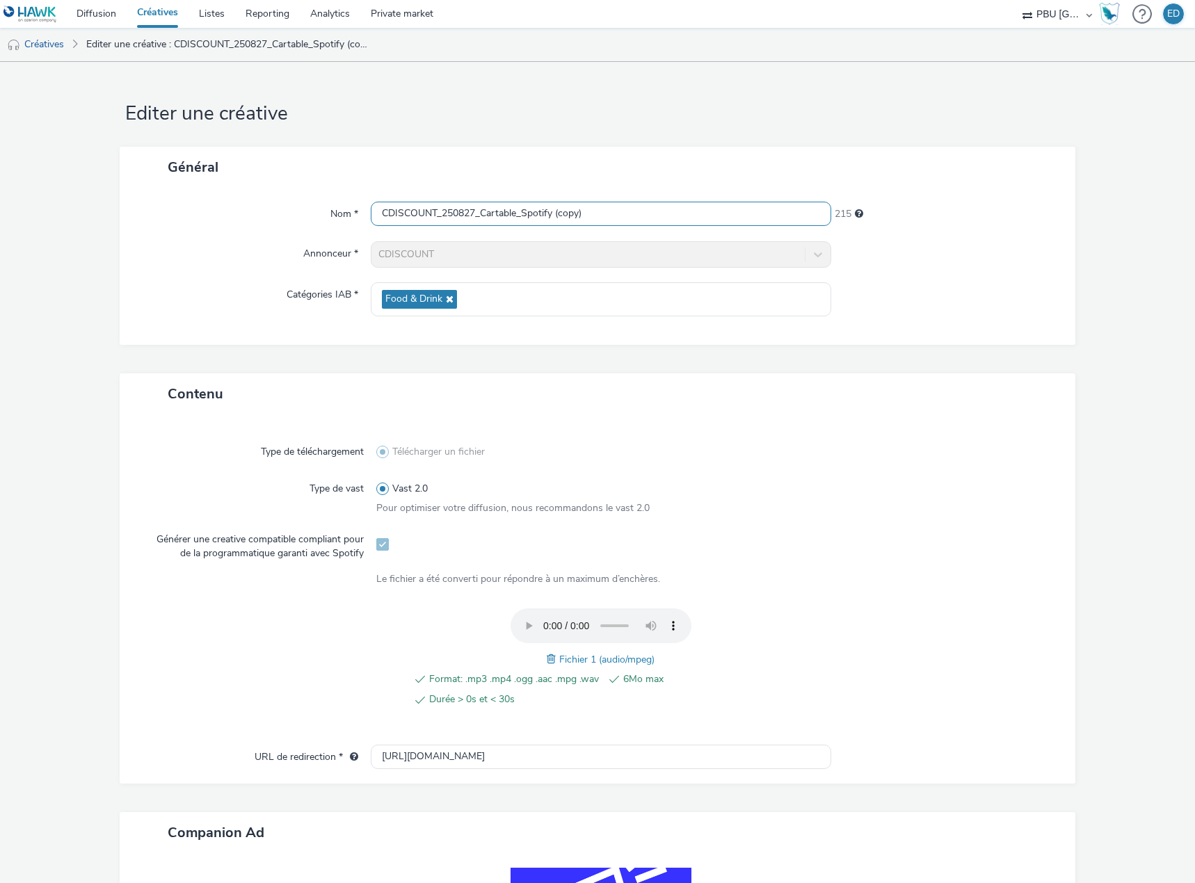
drag, startPoint x: 599, startPoint y: 216, endPoint x: 569, endPoint y: 210, distance: 30.5
click at [569, 210] on input "CDISCOUNT_250827_Cartable_Spotify (copy)" at bounding box center [601, 214] width 460 height 24
click at [519, 206] on input "CDISCOUNT_250827_Cartable_Spotify" at bounding box center [601, 214] width 460 height 24
click at [512, 211] on input "CDISCOUNT_250827_Cartable_Spotify" at bounding box center [601, 214] width 460 height 24
type input "CDISCOUNT_250827_Bureau_Spotify"
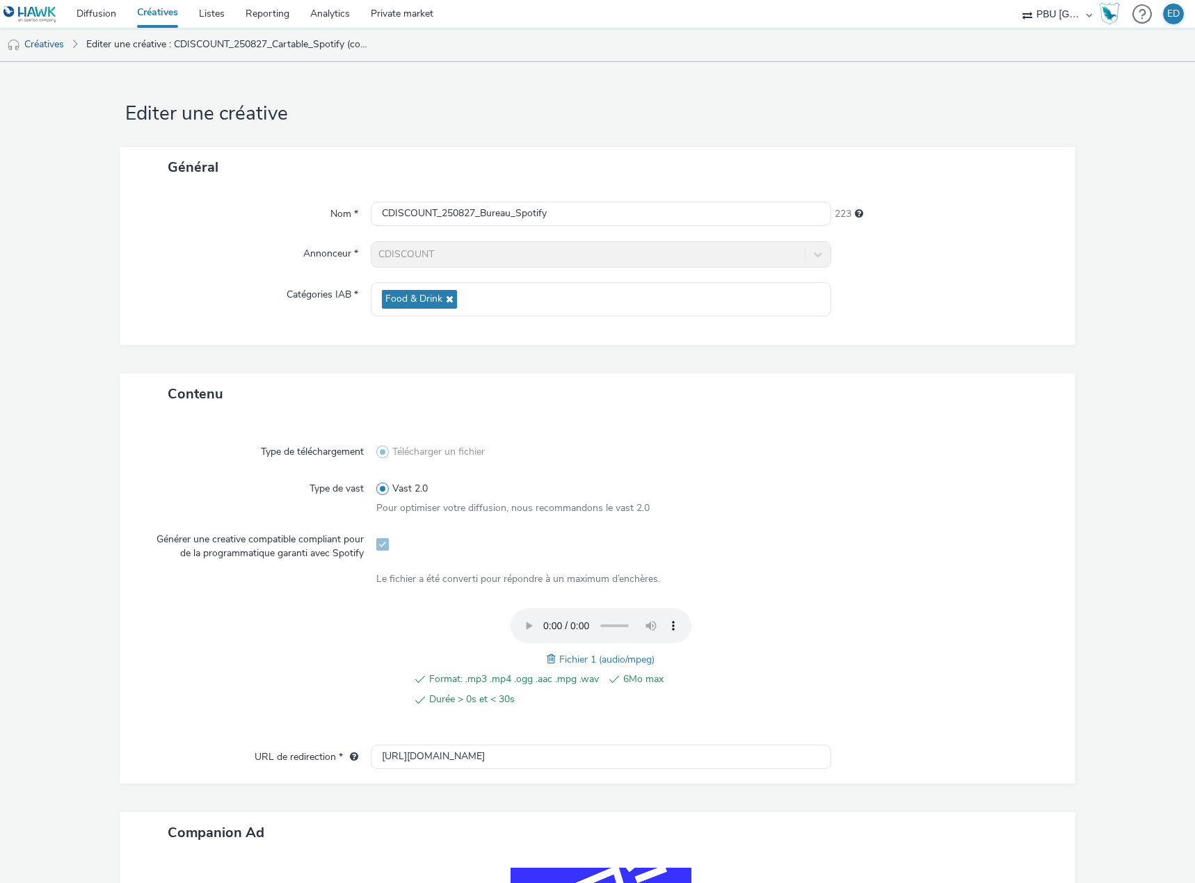
click at [559, 658] on span "Fichier 1 (audio/mpeg)" at bounding box center [606, 659] width 95 height 13
click at [547, 663] on span at bounding box center [553, 659] width 13 height 15
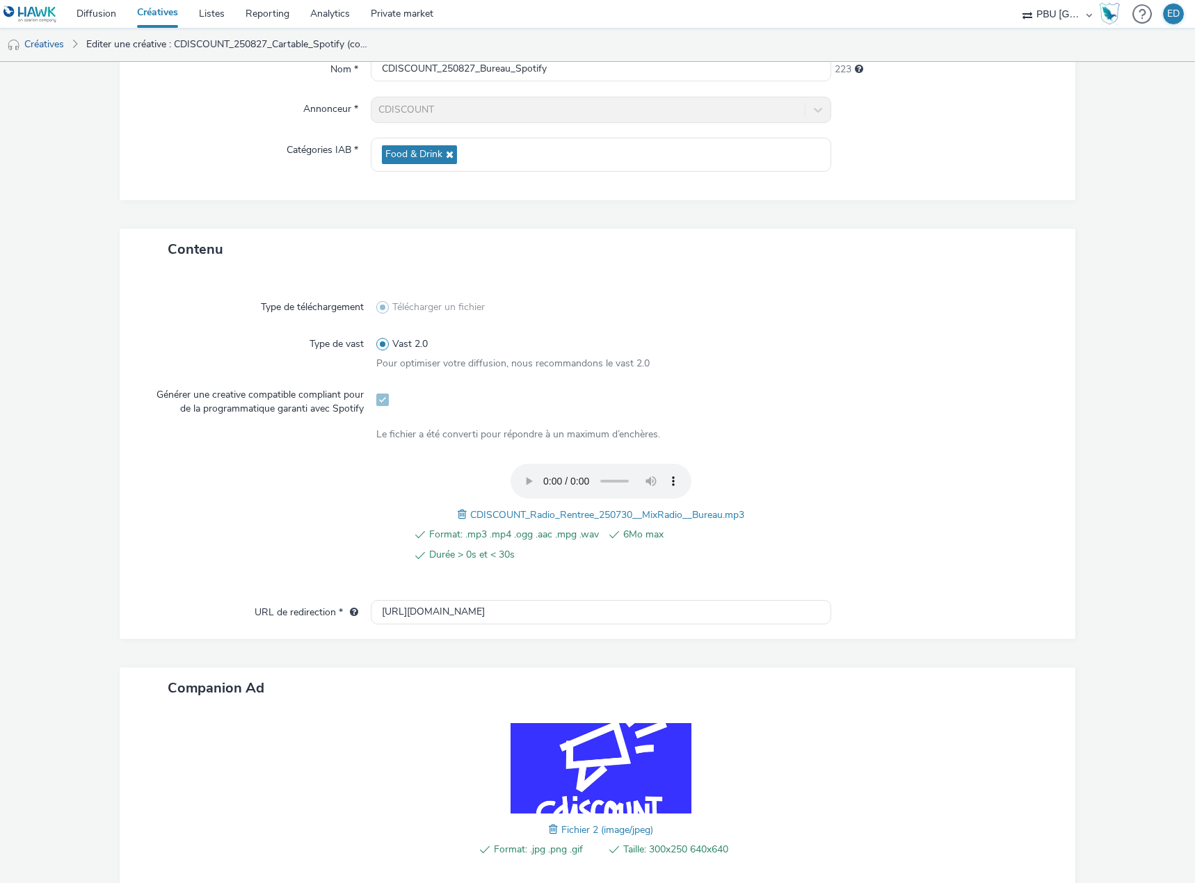
scroll to position [212, 0]
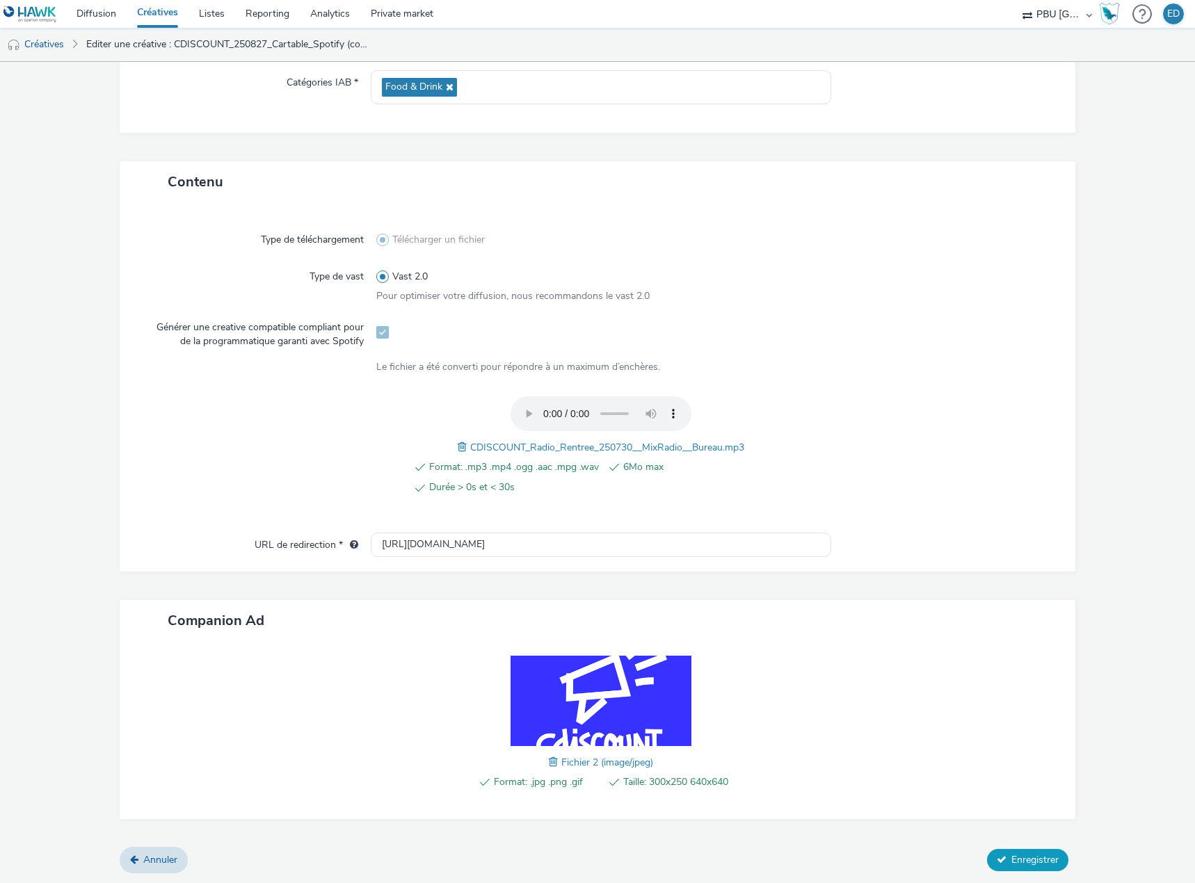
click at [1020, 852] on button "Enregistrer" at bounding box center [1027, 860] width 81 height 22
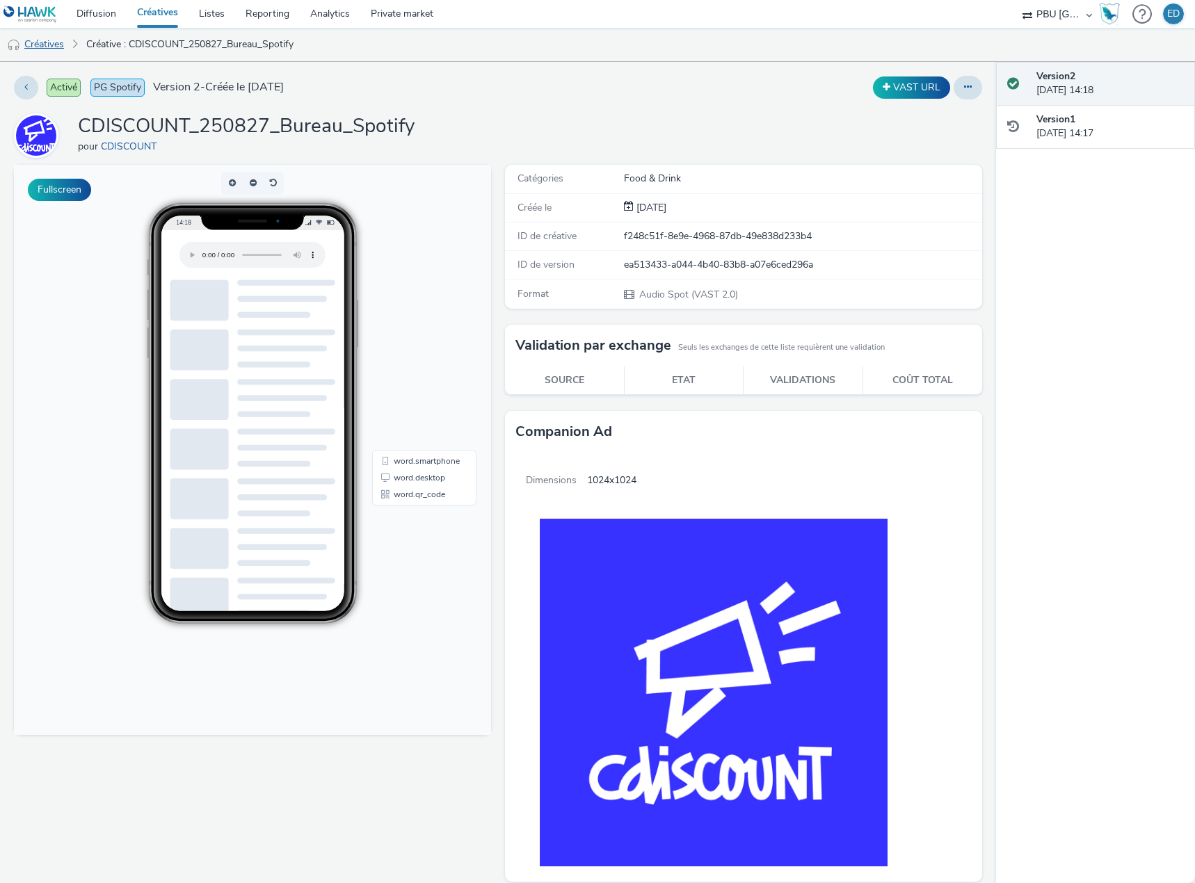
click at [34, 51] on link "Créatives" at bounding box center [35, 44] width 71 height 33
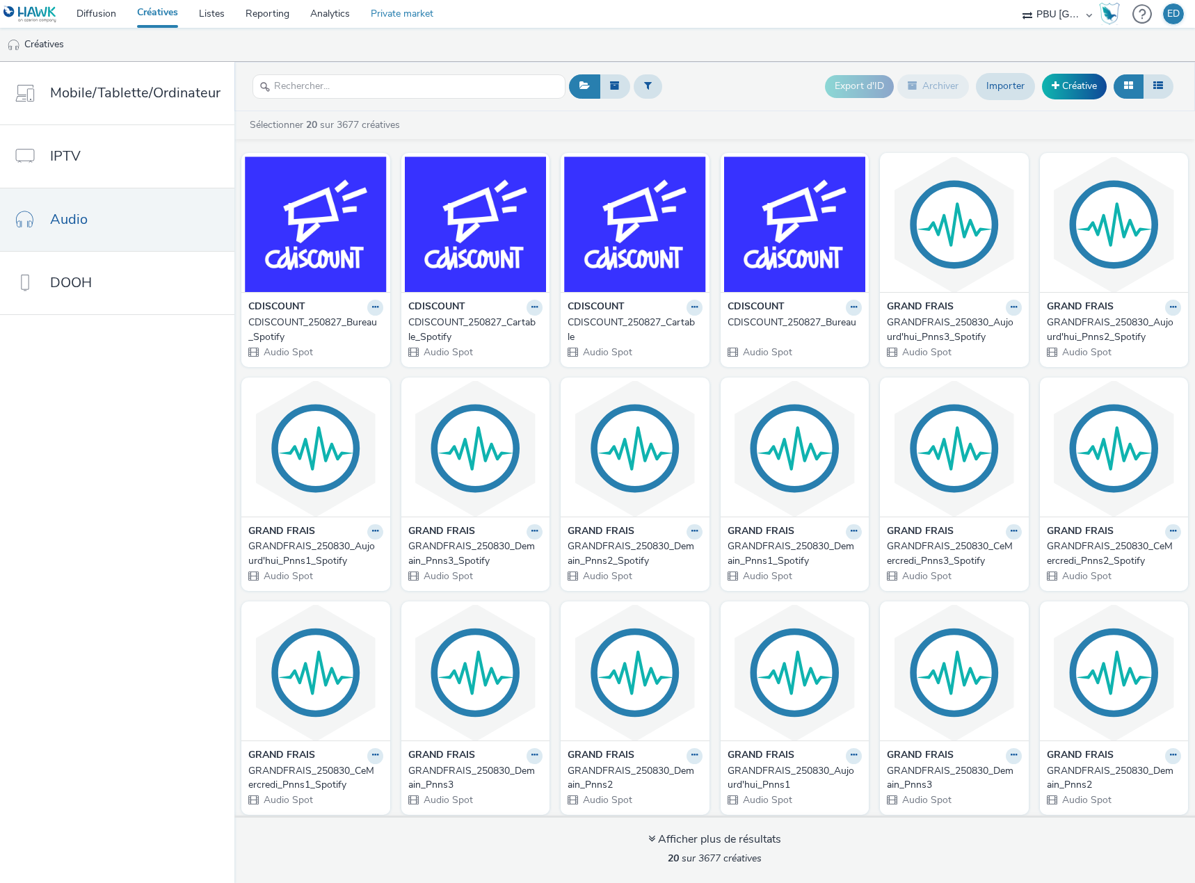
click at [398, 13] on link "Private market" at bounding box center [401, 14] width 83 height 28
